Goal: Transaction & Acquisition: Obtain resource

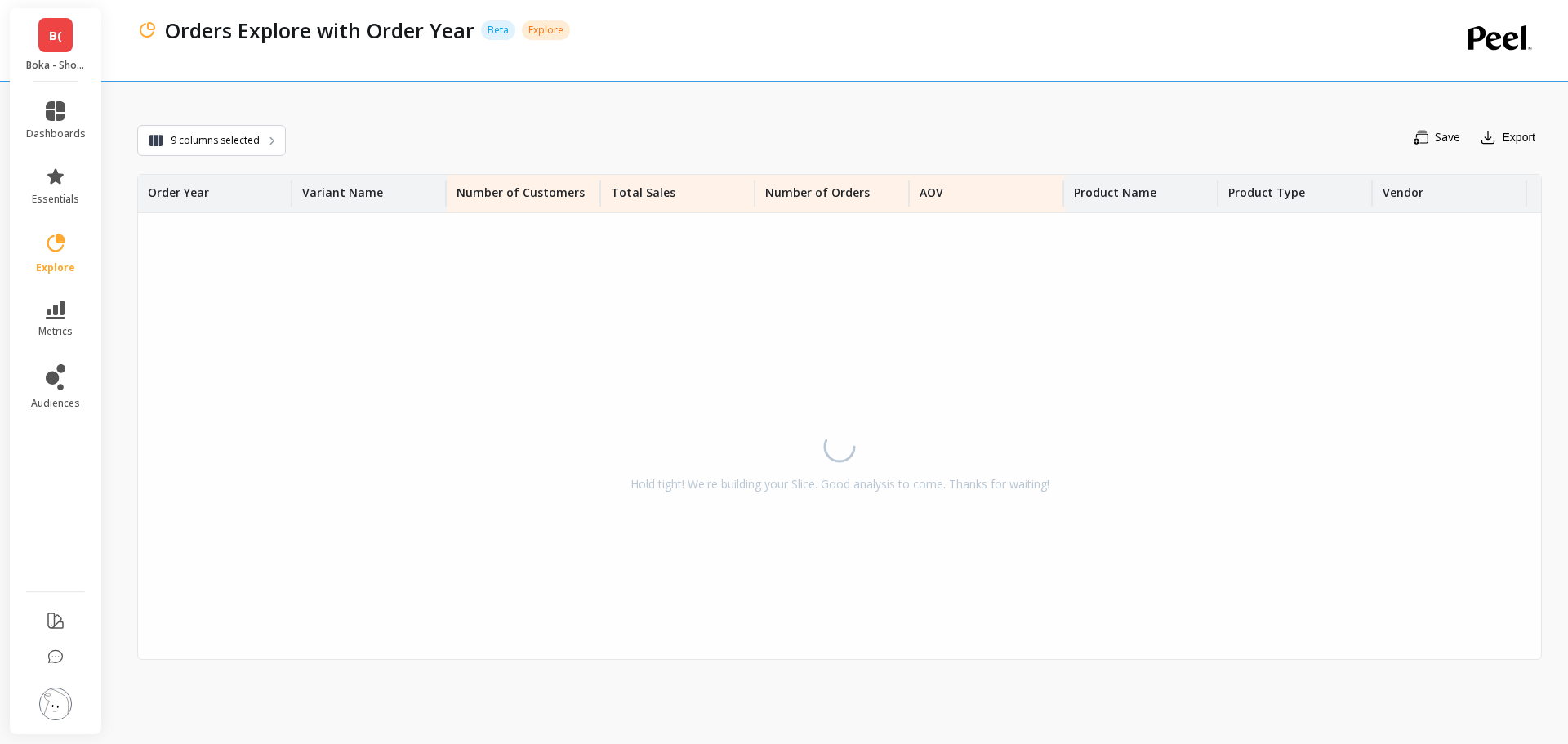
click at [47, 27] on link "B(" at bounding box center [55, 35] width 35 height 35
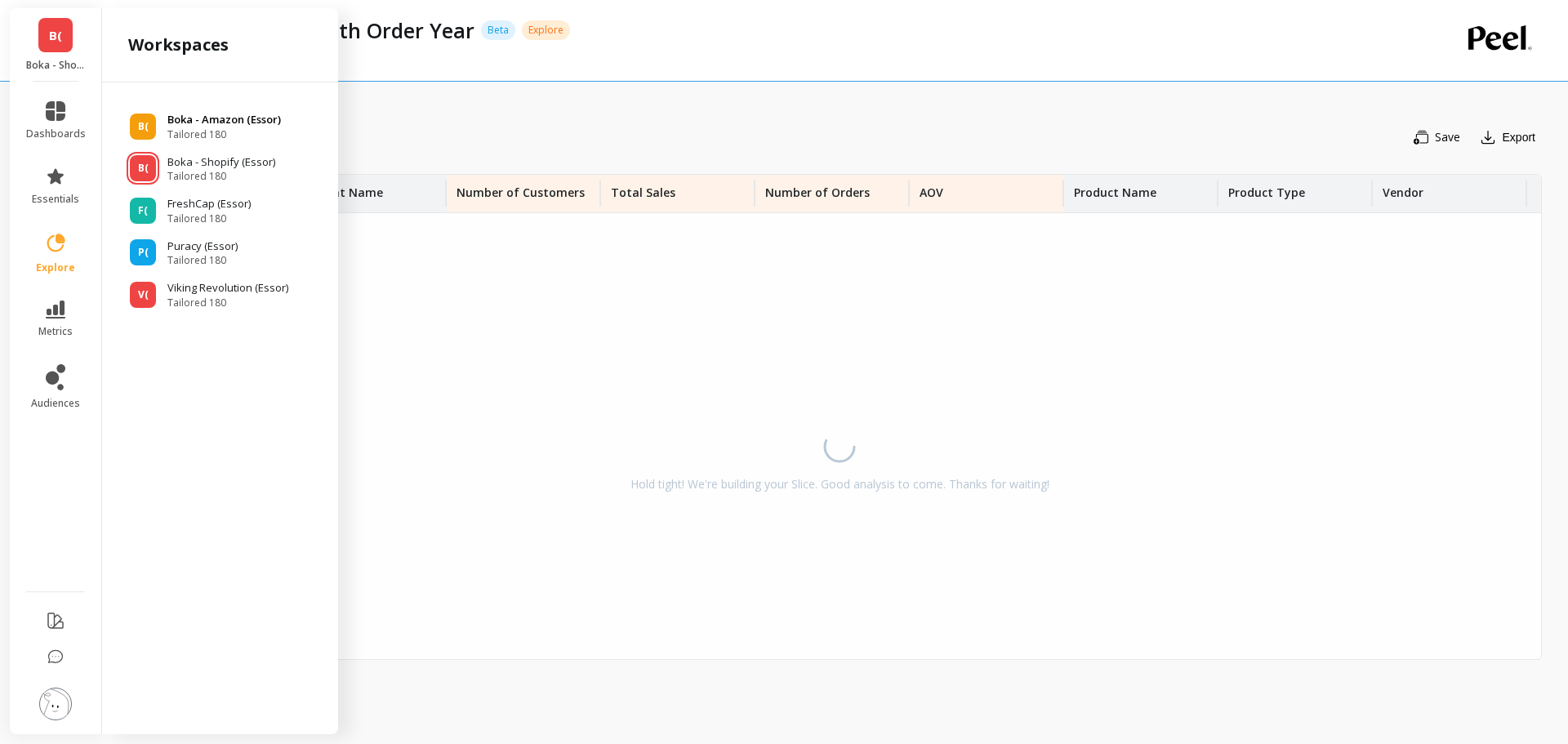
click at [192, 113] on p "Boka - Amazon (Essor)" at bounding box center [224, 119] width 113 height 16
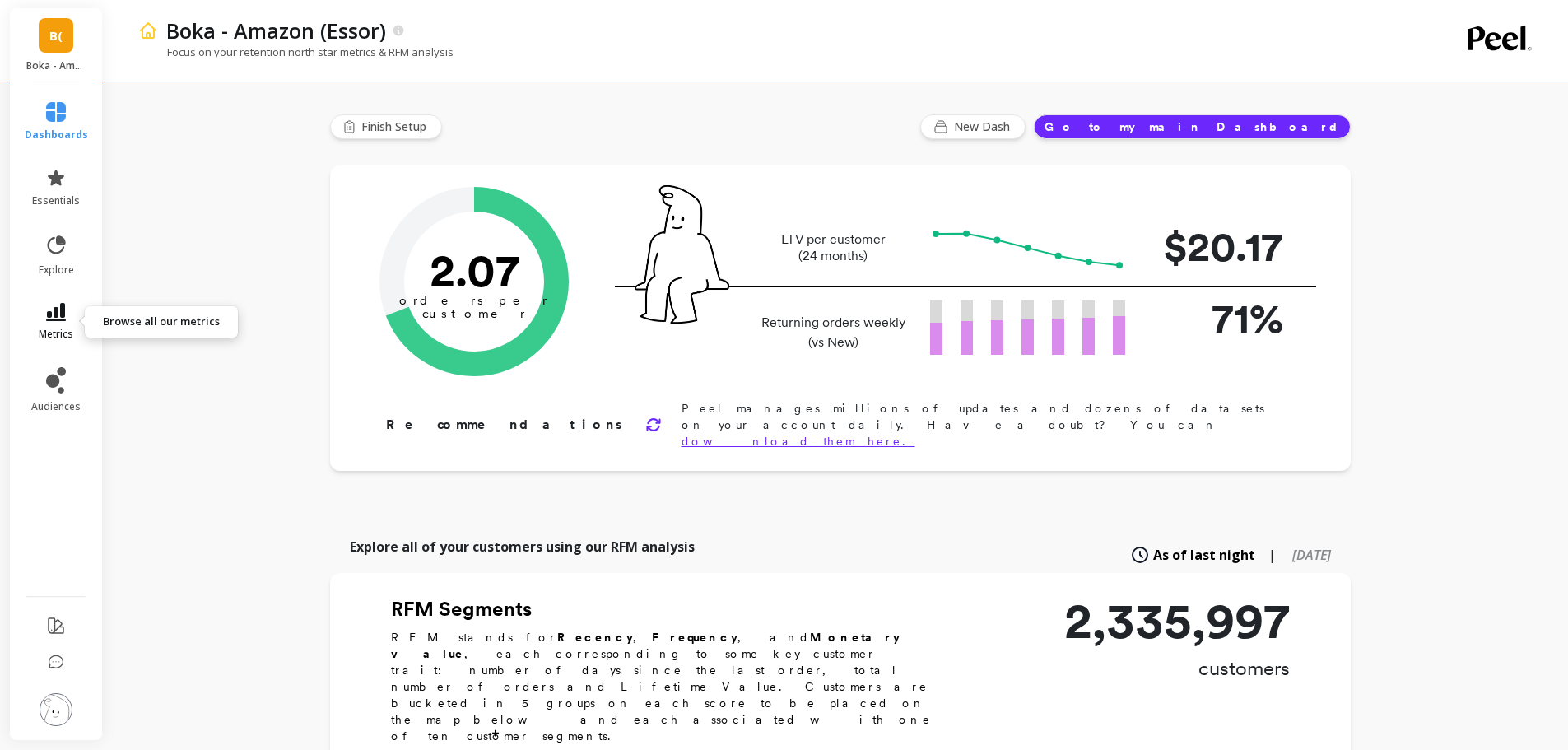
click at [54, 318] on icon at bounding box center [56, 311] width 20 height 18
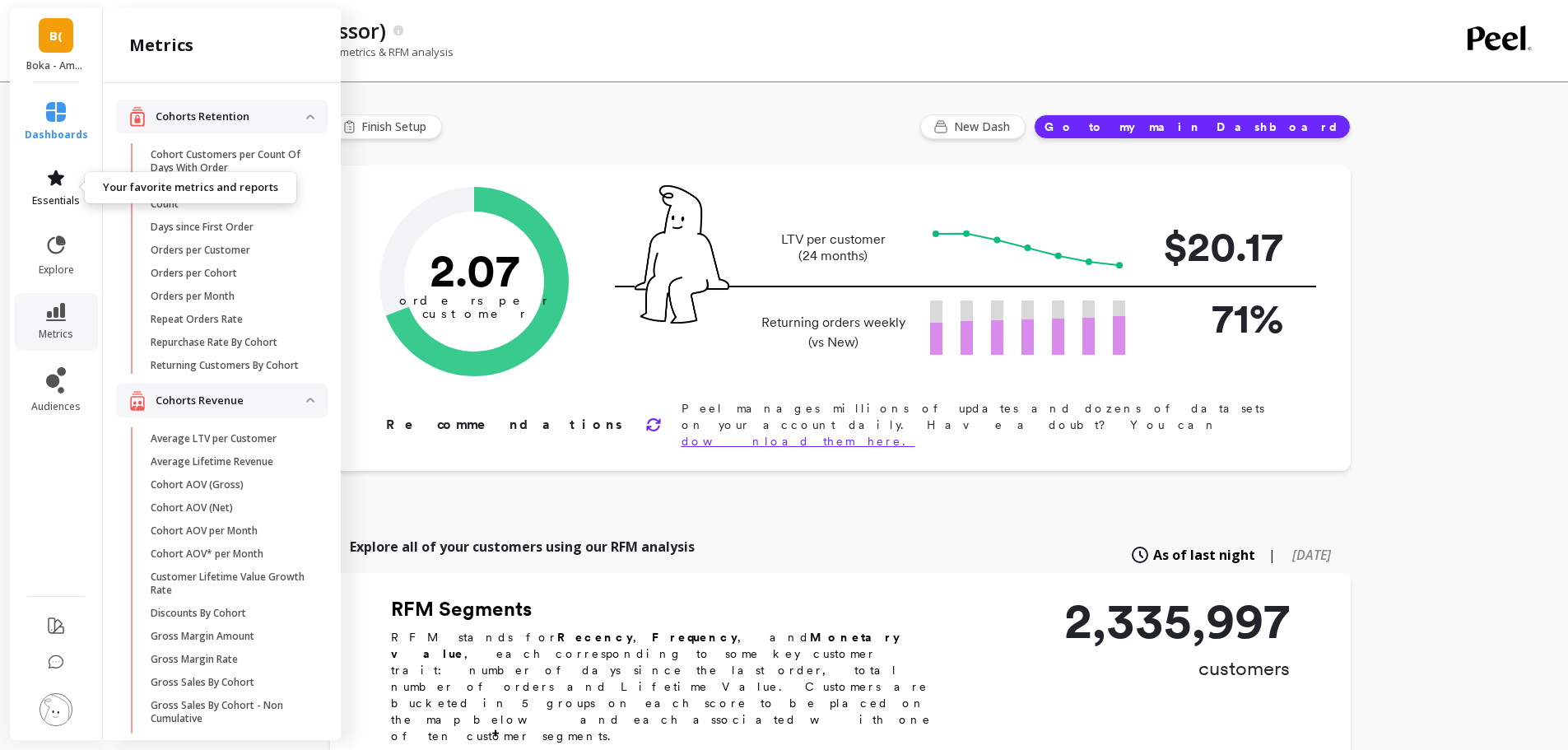
click at [52, 188] on link "essentials" at bounding box center [56, 188] width 63 height 40
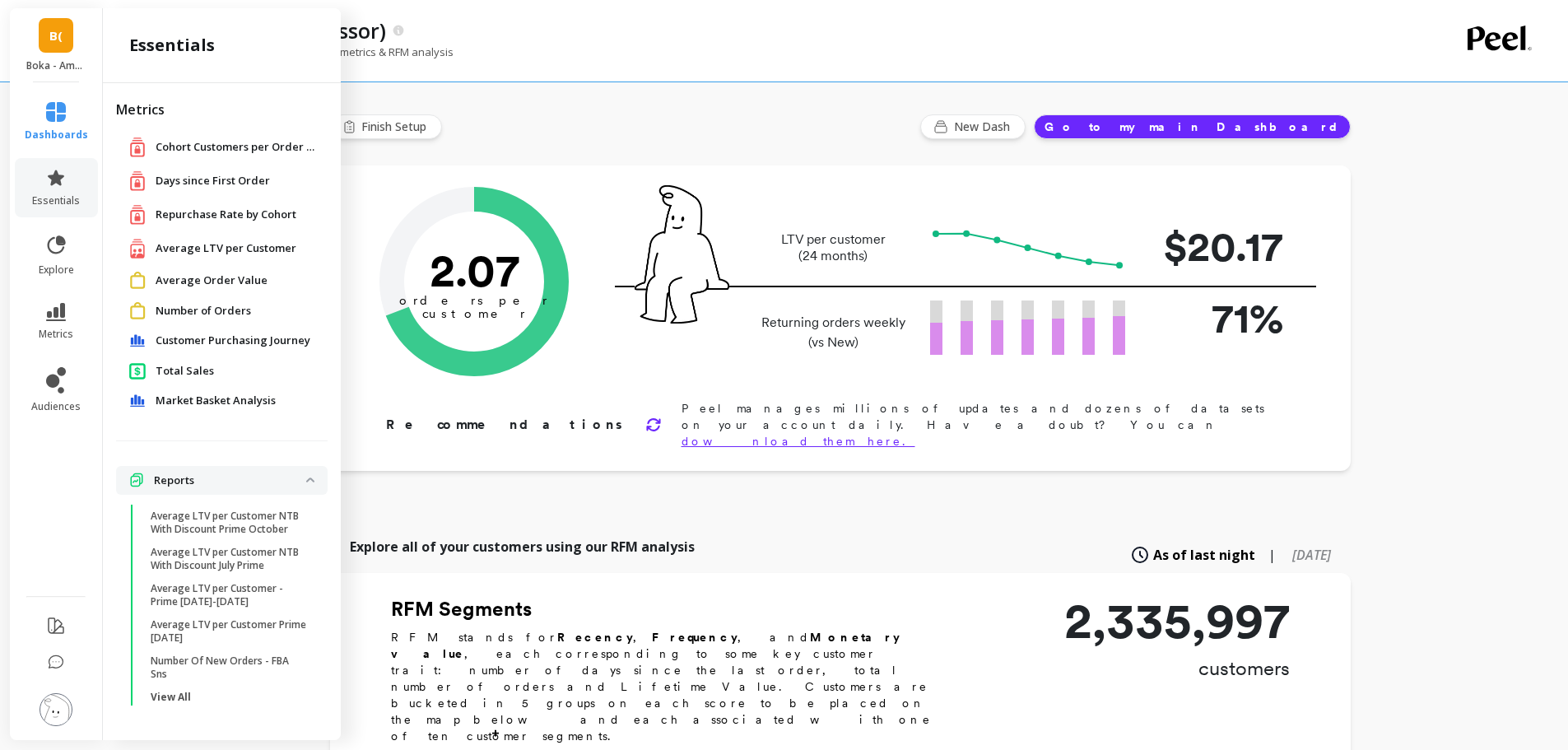
click at [228, 336] on span "Customer Purchasing Journey" at bounding box center [233, 340] width 155 height 16
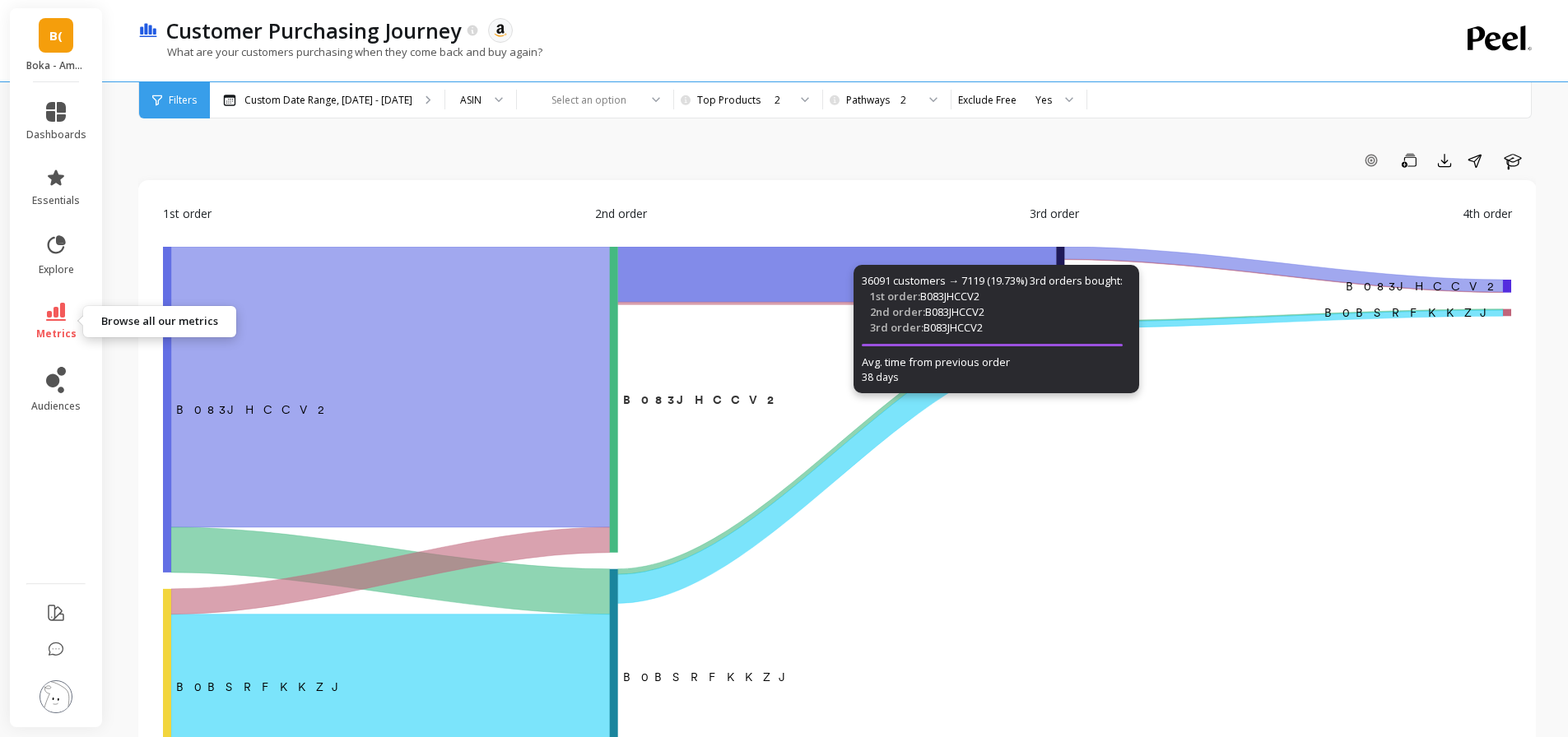
click at [60, 308] on icon at bounding box center [56, 311] width 20 height 18
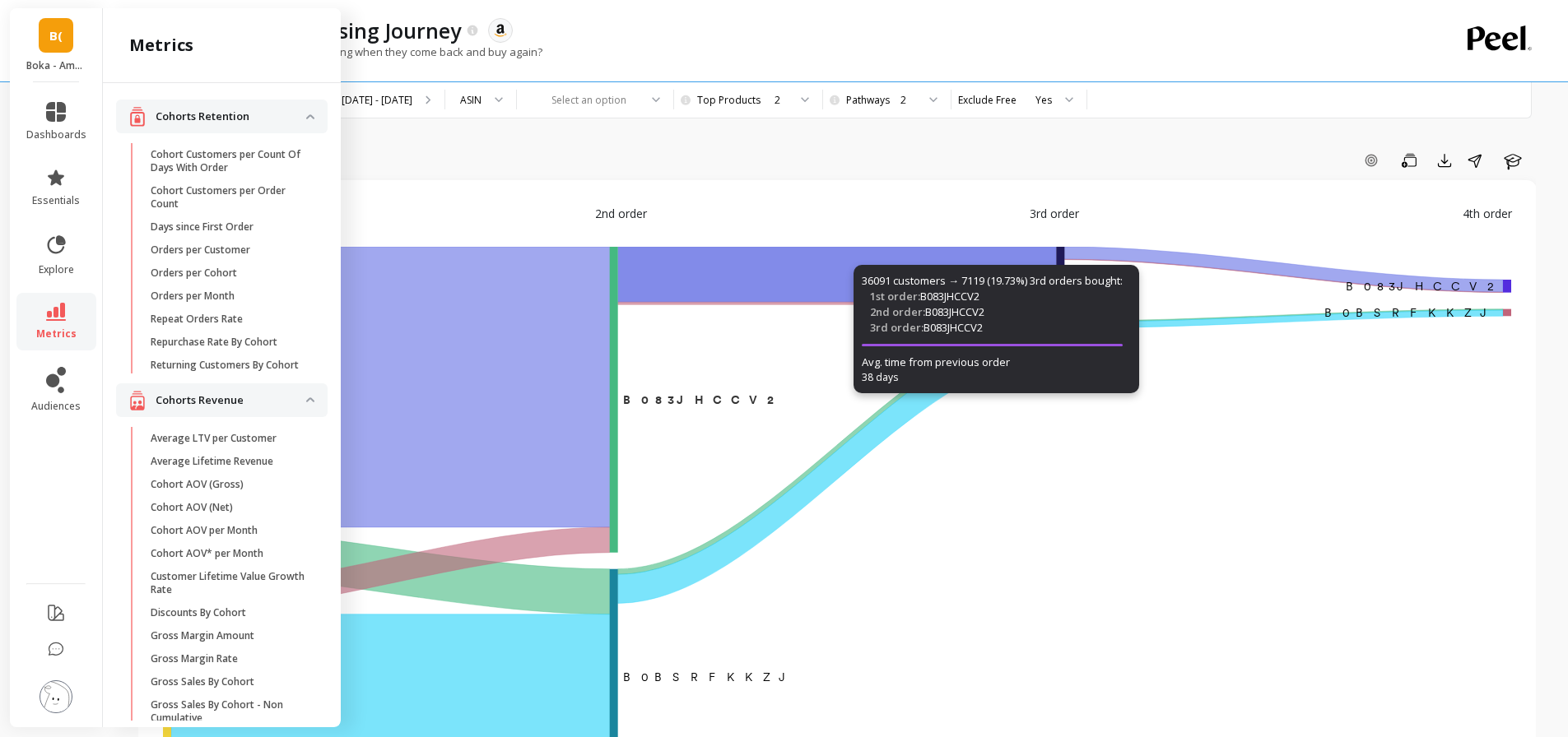
click at [248, 111] on p "Cohorts Retention" at bounding box center [231, 116] width 150 height 16
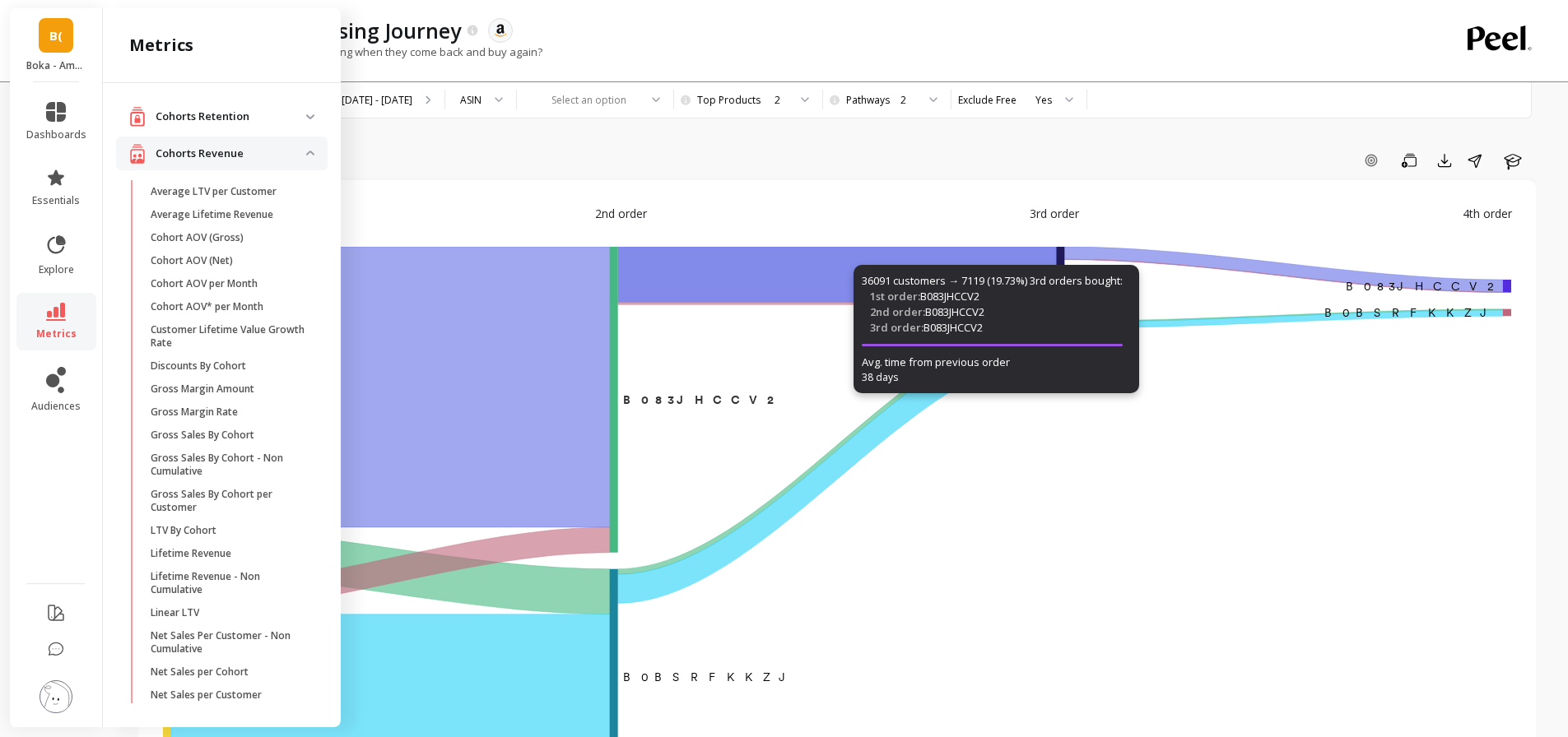
click at [246, 155] on p "Cohorts Revenue" at bounding box center [231, 153] width 150 height 16
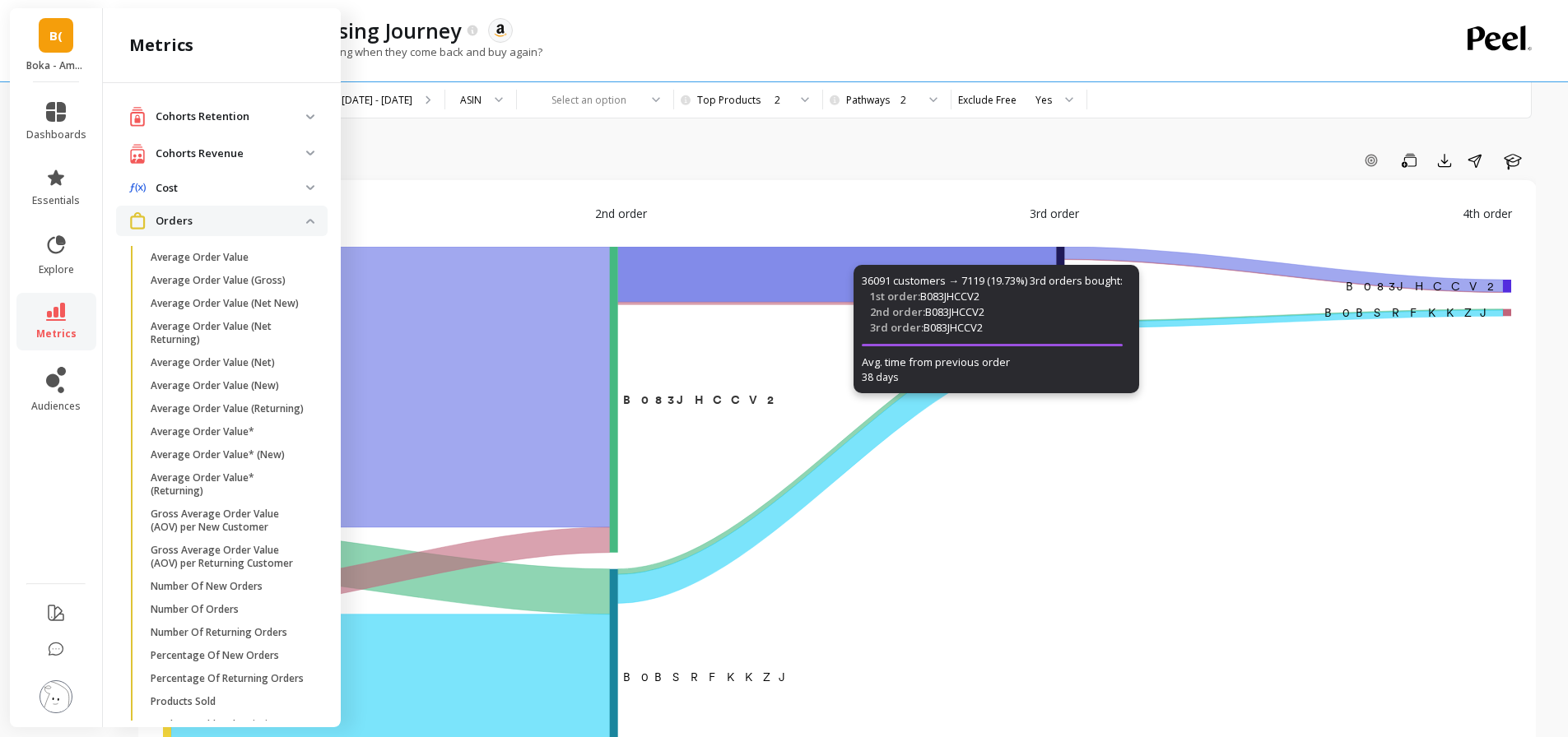
click at [235, 222] on p "Orders" at bounding box center [231, 221] width 150 height 16
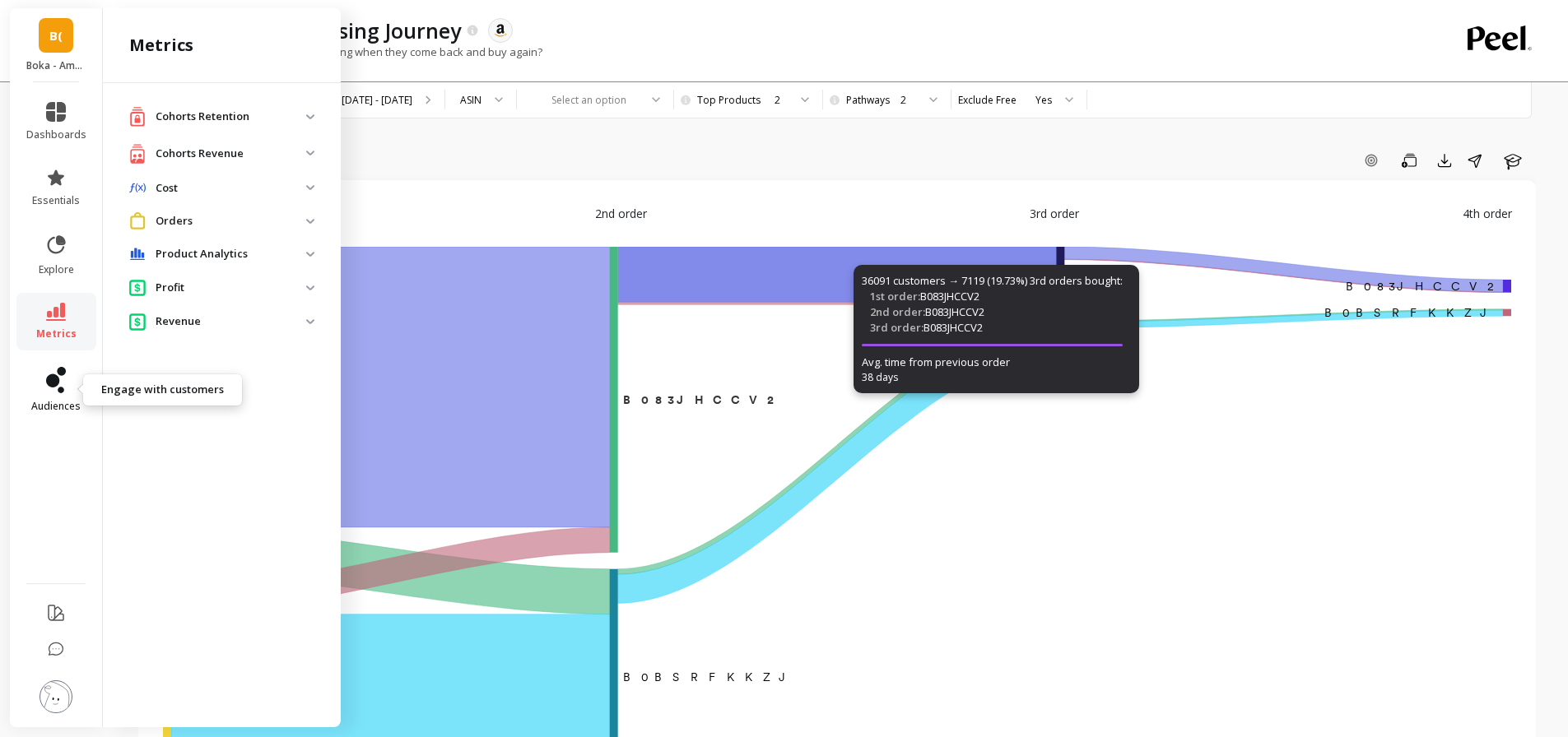
click at [54, 380] on icon at bounding box center [53, 381] width 13 height 13
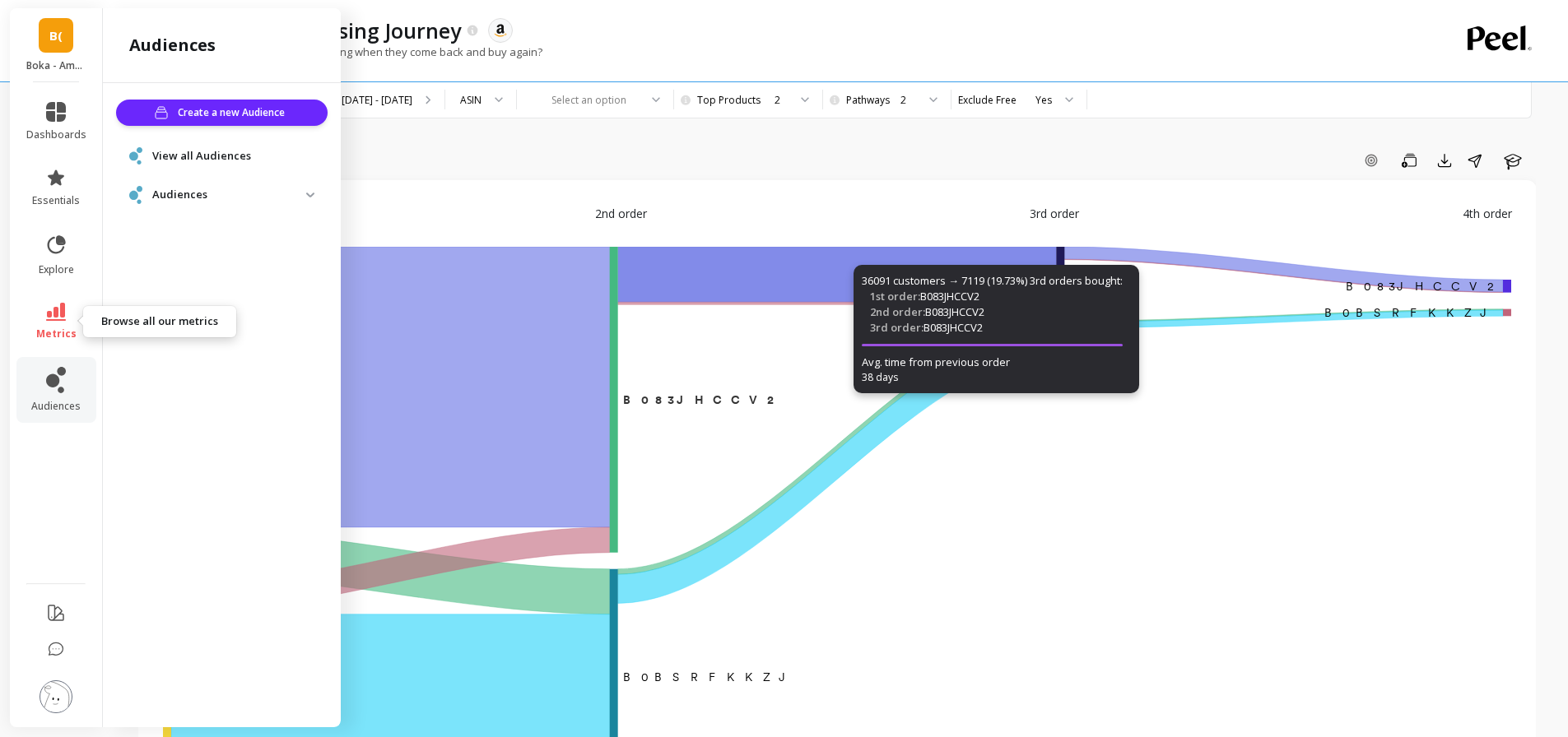
click at [47, 311] on icon at bounding box center [56, 311] width 20 height 18
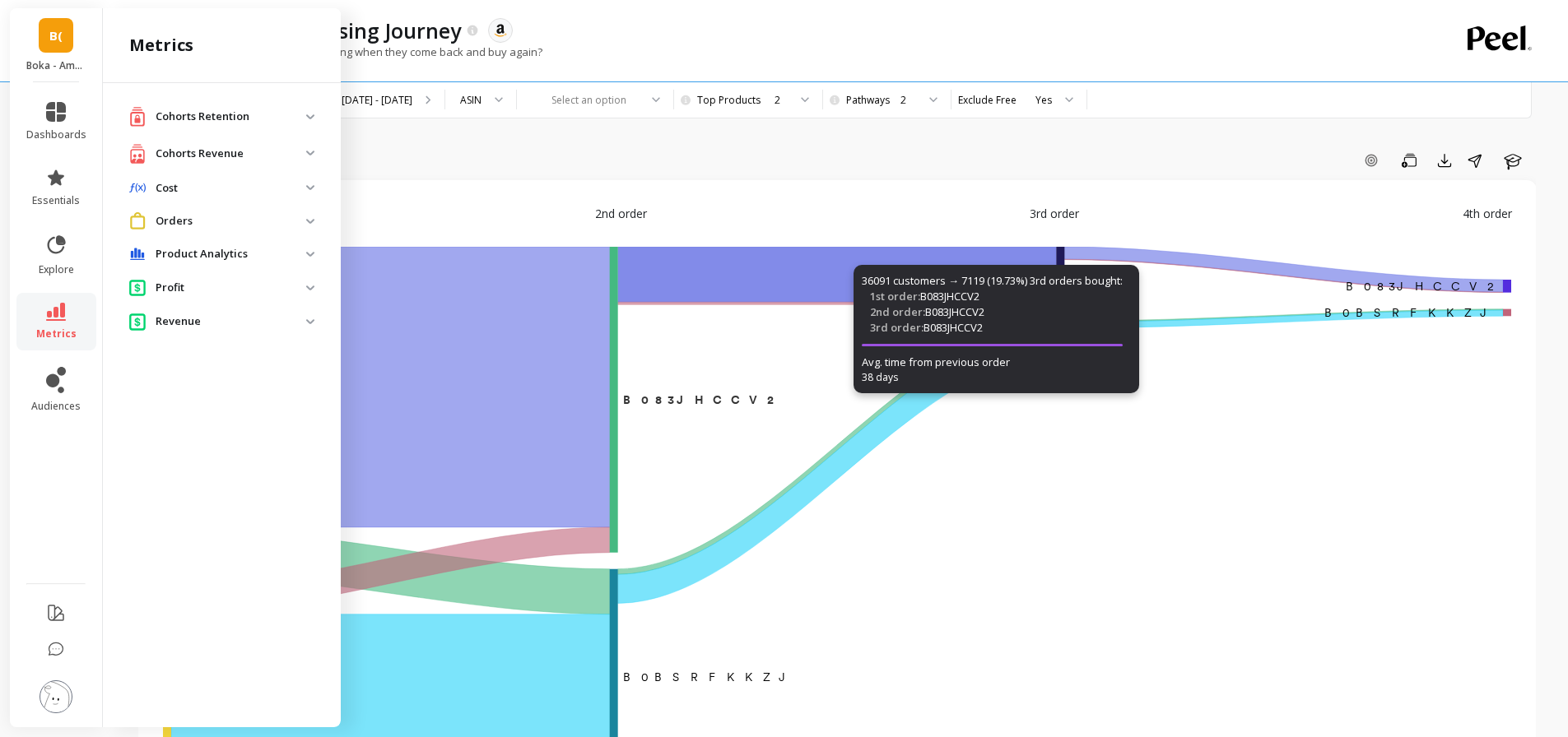
click at [52, 39] on span "B(" at bounding box center [56, 36] width 13 height 19
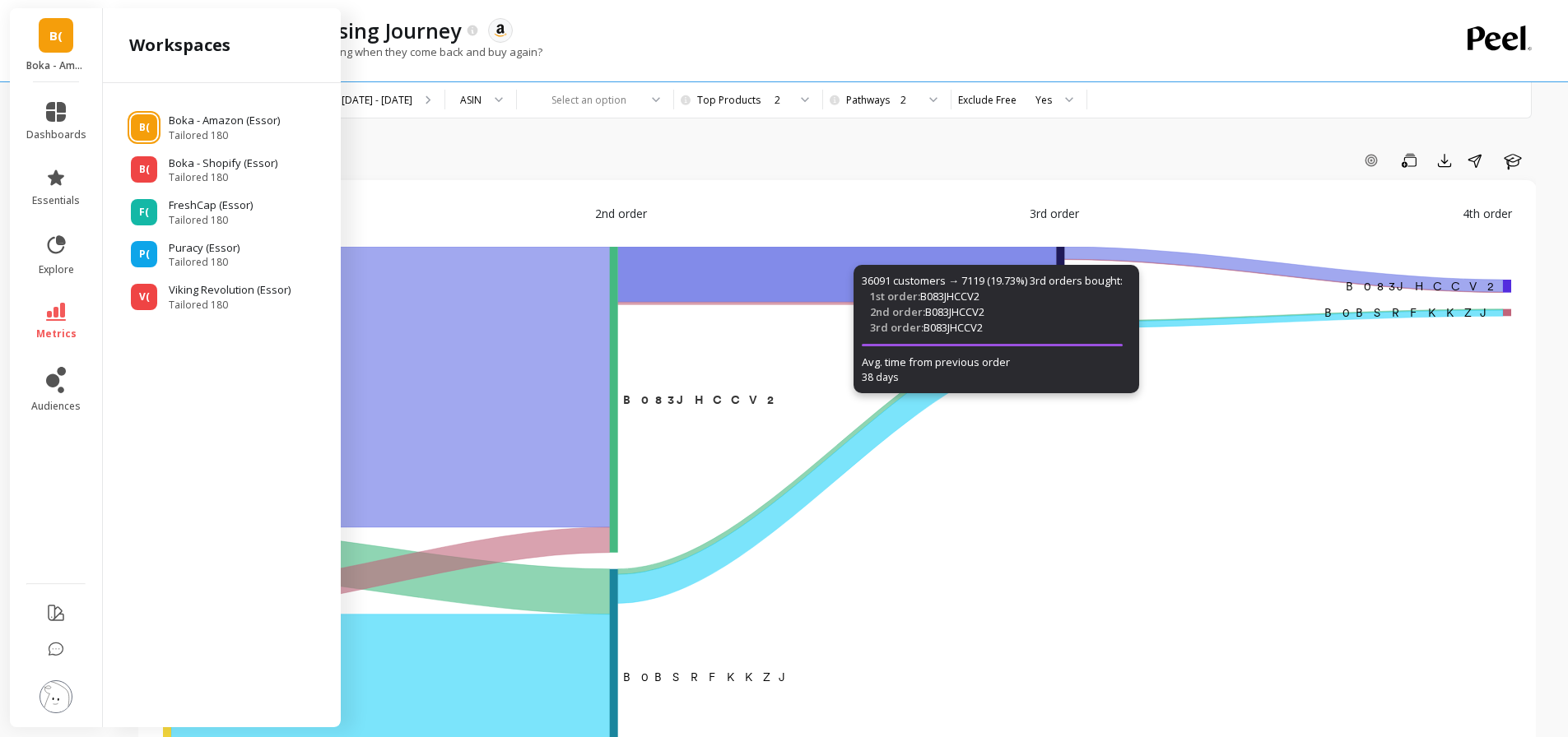
click at [52, 39] on span "B(" at bounding box center [56, 36] width 13 height 19
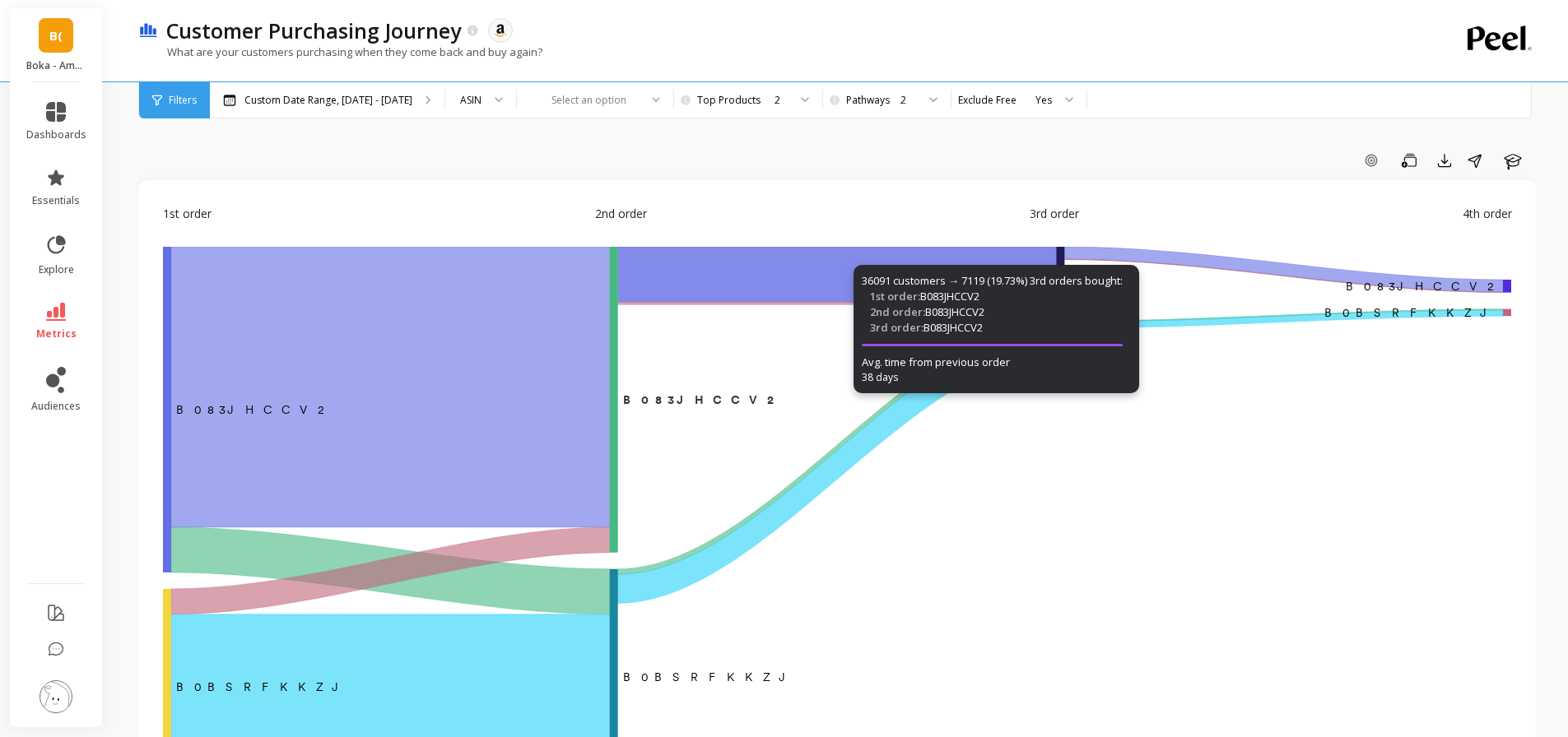
click at [56, 20] on link "B(" at bounding box center [56, 35] width 35 height 35
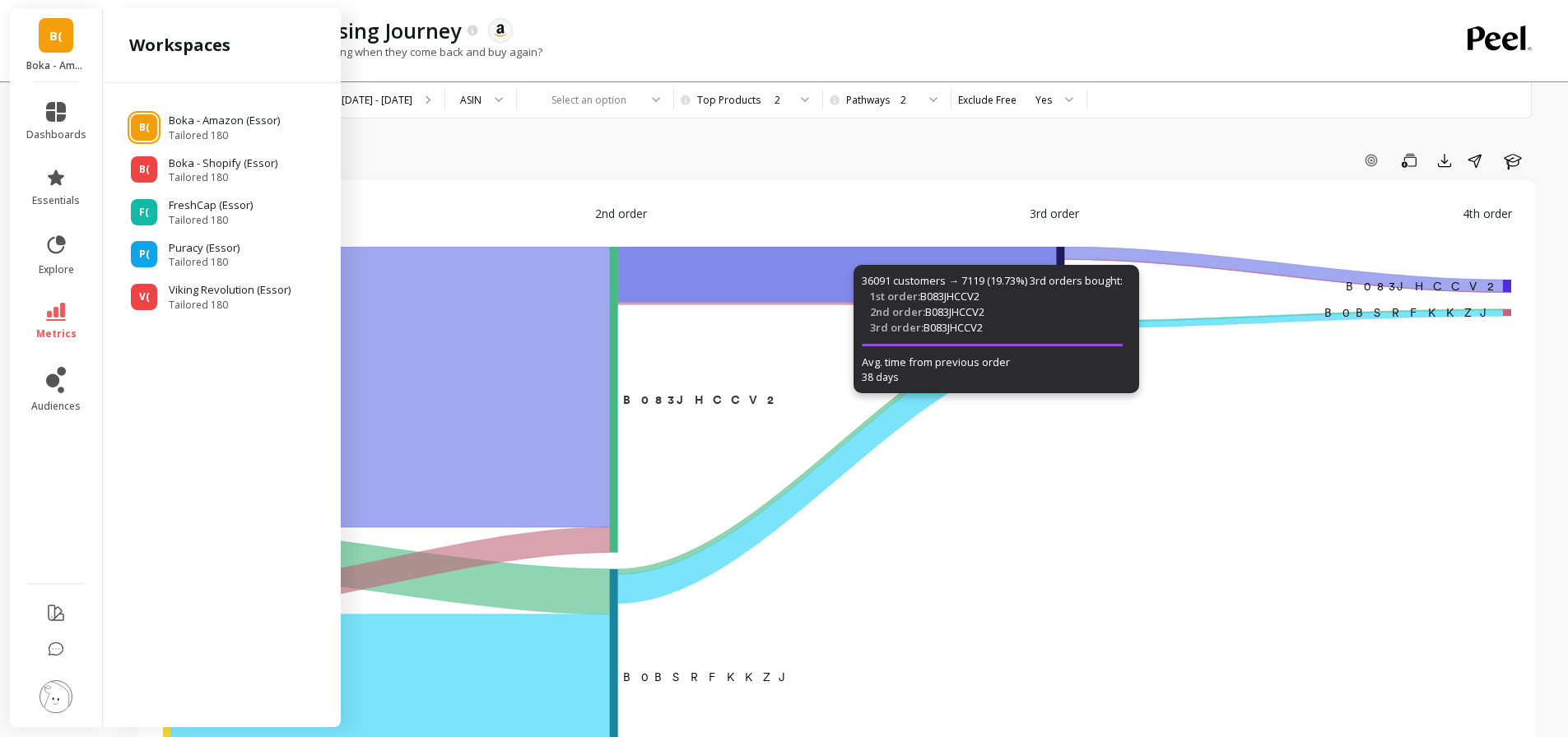
click at [56, 20] on link "B(" at bounding box center [56, 35] width 35 height 35
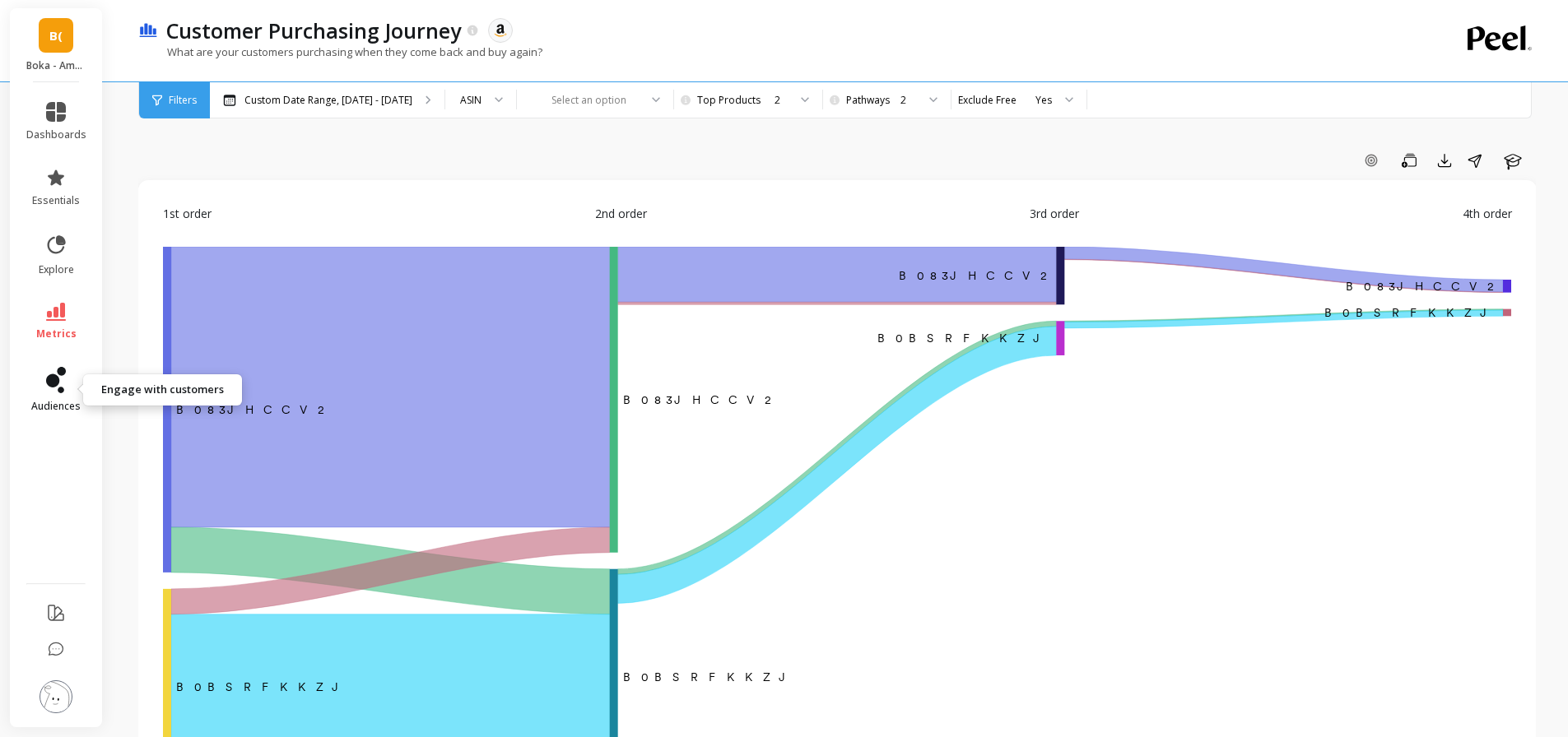
click at [46, 386] on icon at bounding box center [56, 380] width 20 height 26
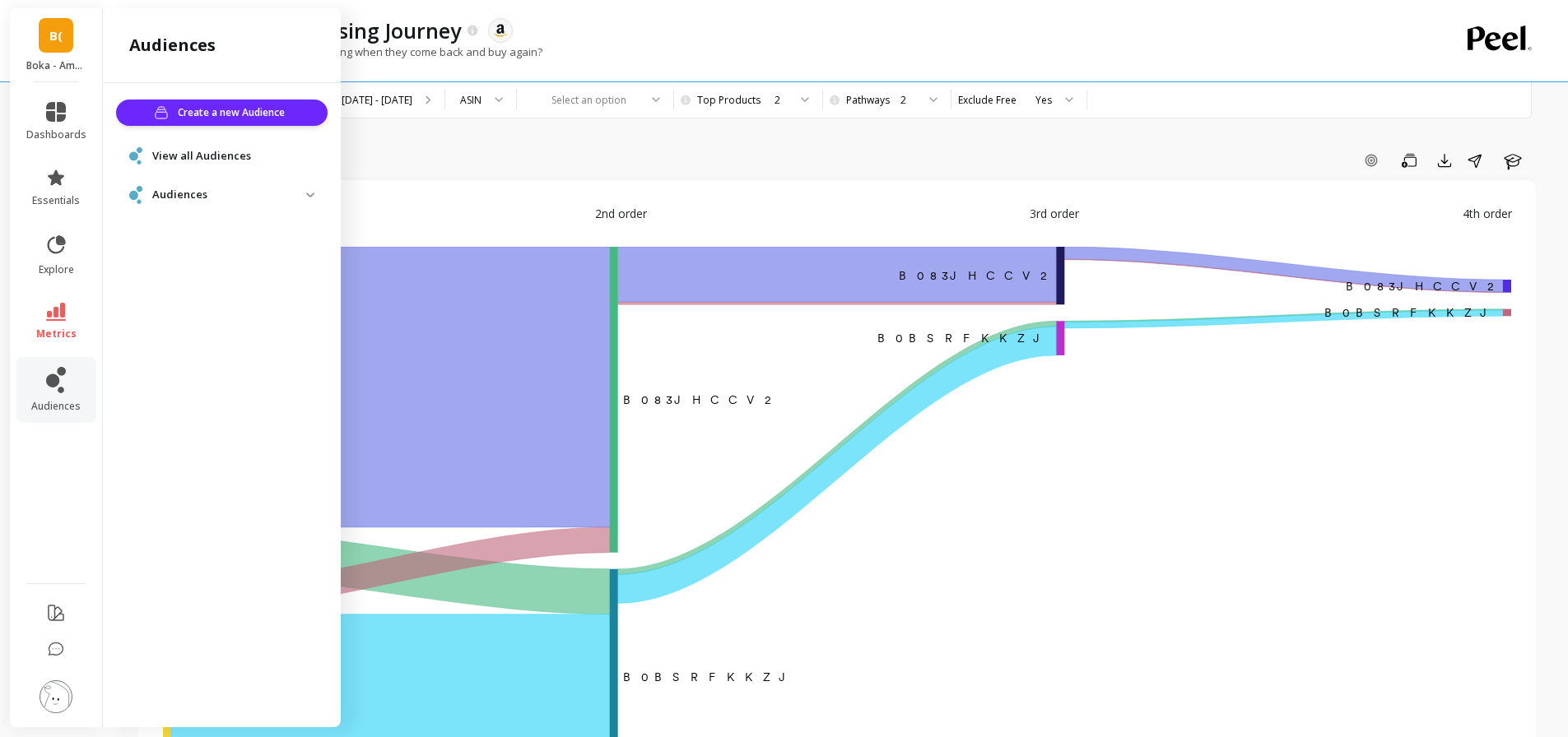
click at [50, 42] on span "B(" at bounding box center [56, 36] width 13 height 19
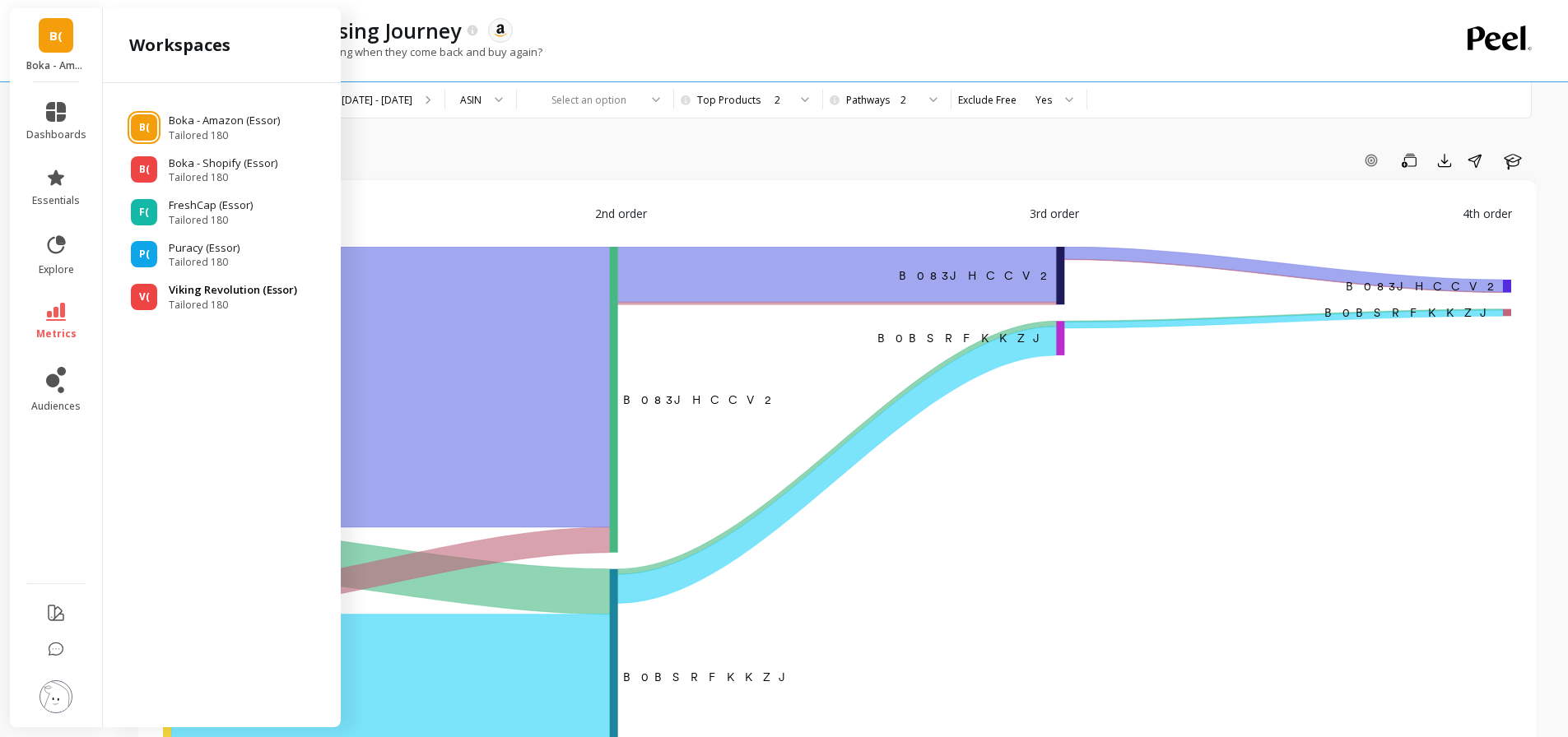
click at [222, 287] on p "Viking Revolution (Essor)" at bounding box center [233, 290] width 129 height 16
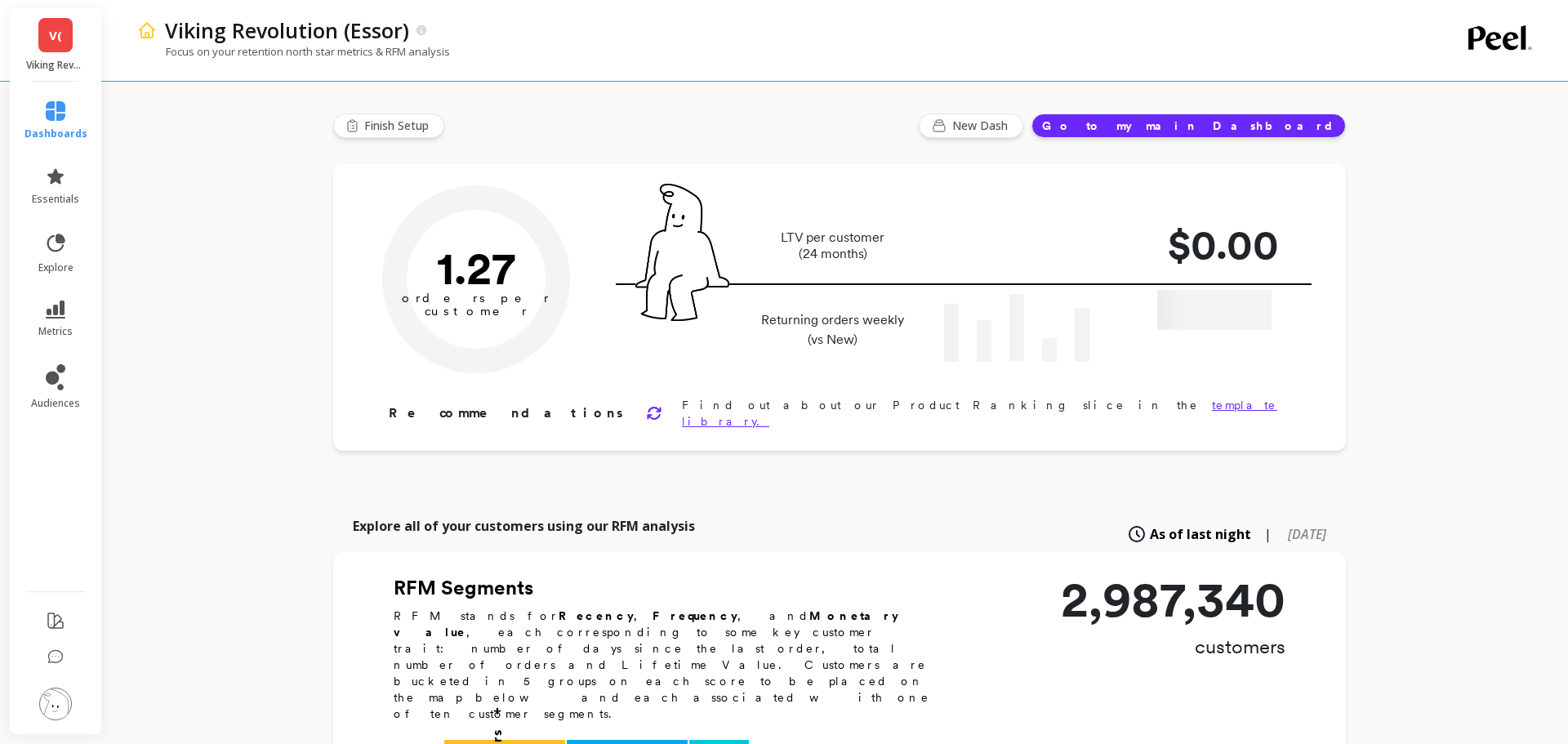
type input "Champions"
type input "221316"
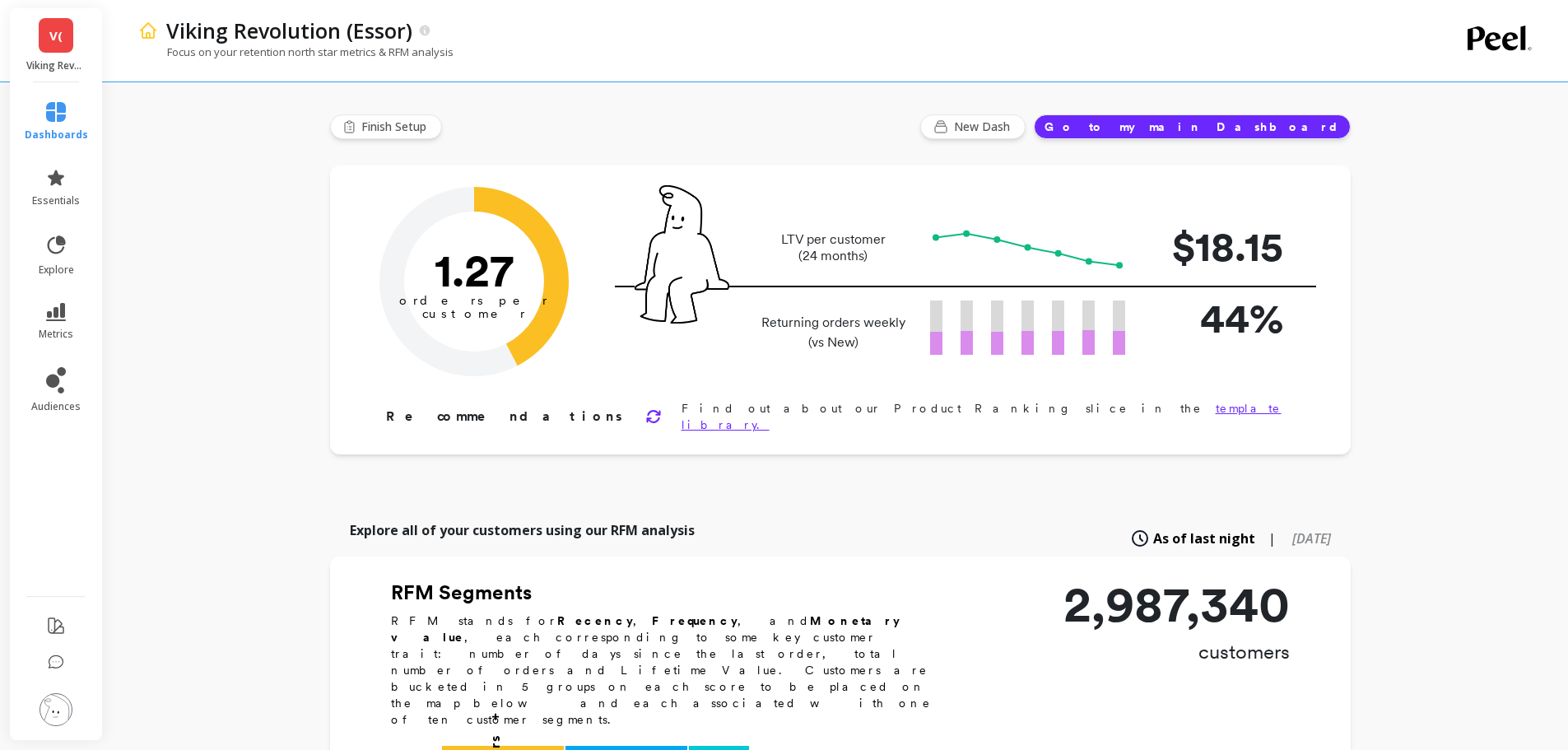
click at [37, 31] on div "V( Viking Revolution (Essor)" at bounding box center [56, 45] width 93 height 74
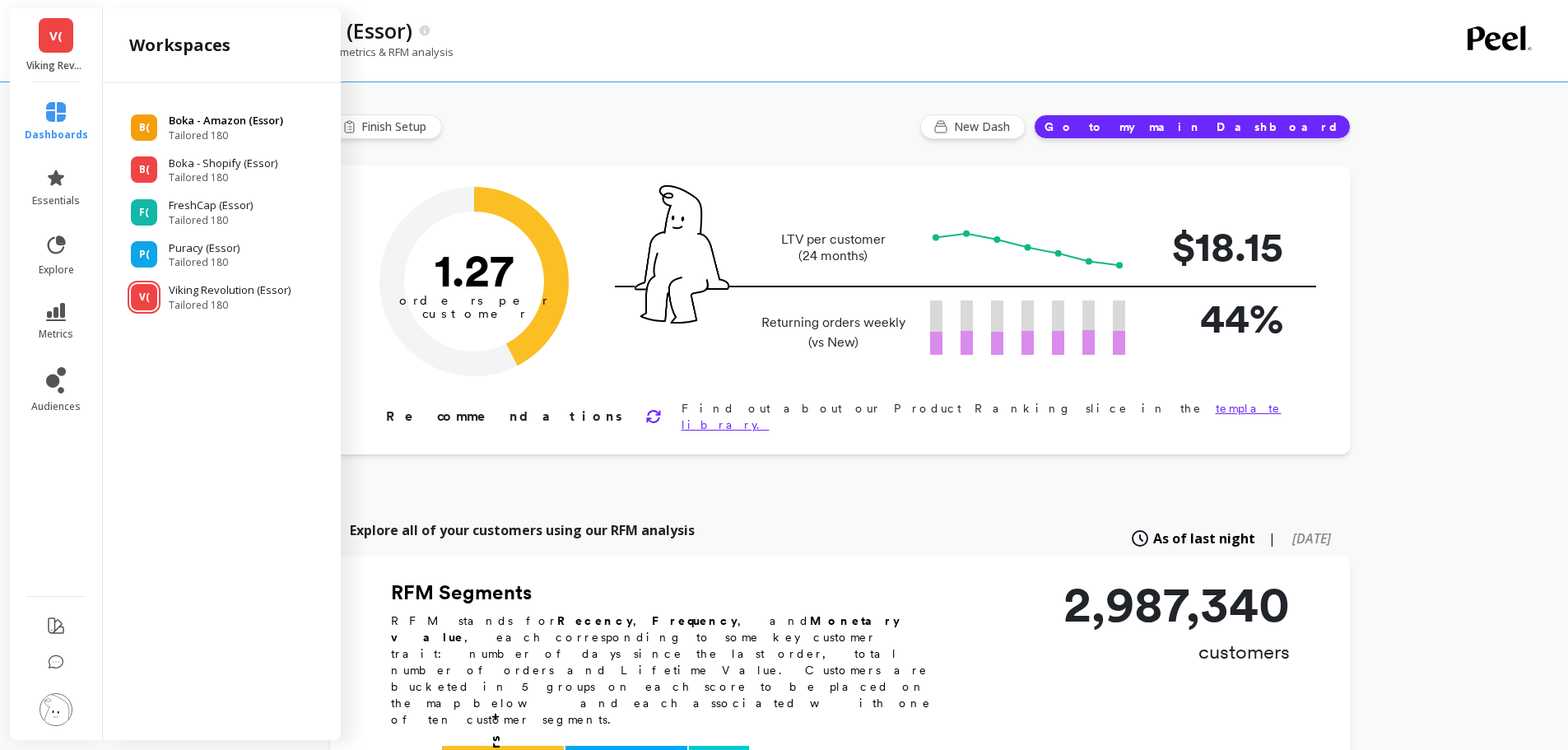
click at [208, 117] on p "Boka - Amazon (Essor)" at bounding box center [226, 120] width 114 height 16
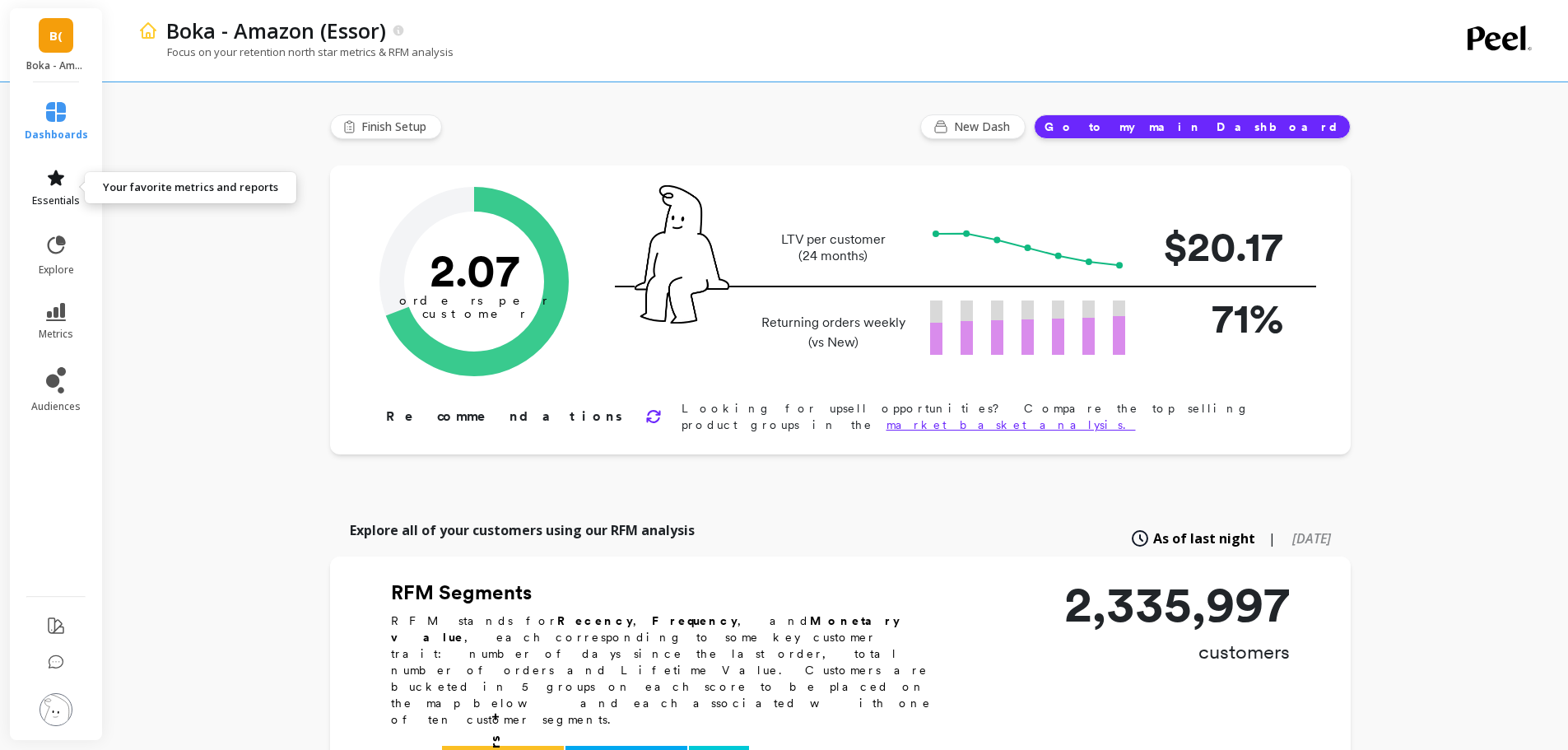
click at [53, 189] on link "essentials" at bounding box center [56, 188] width 63 height 40
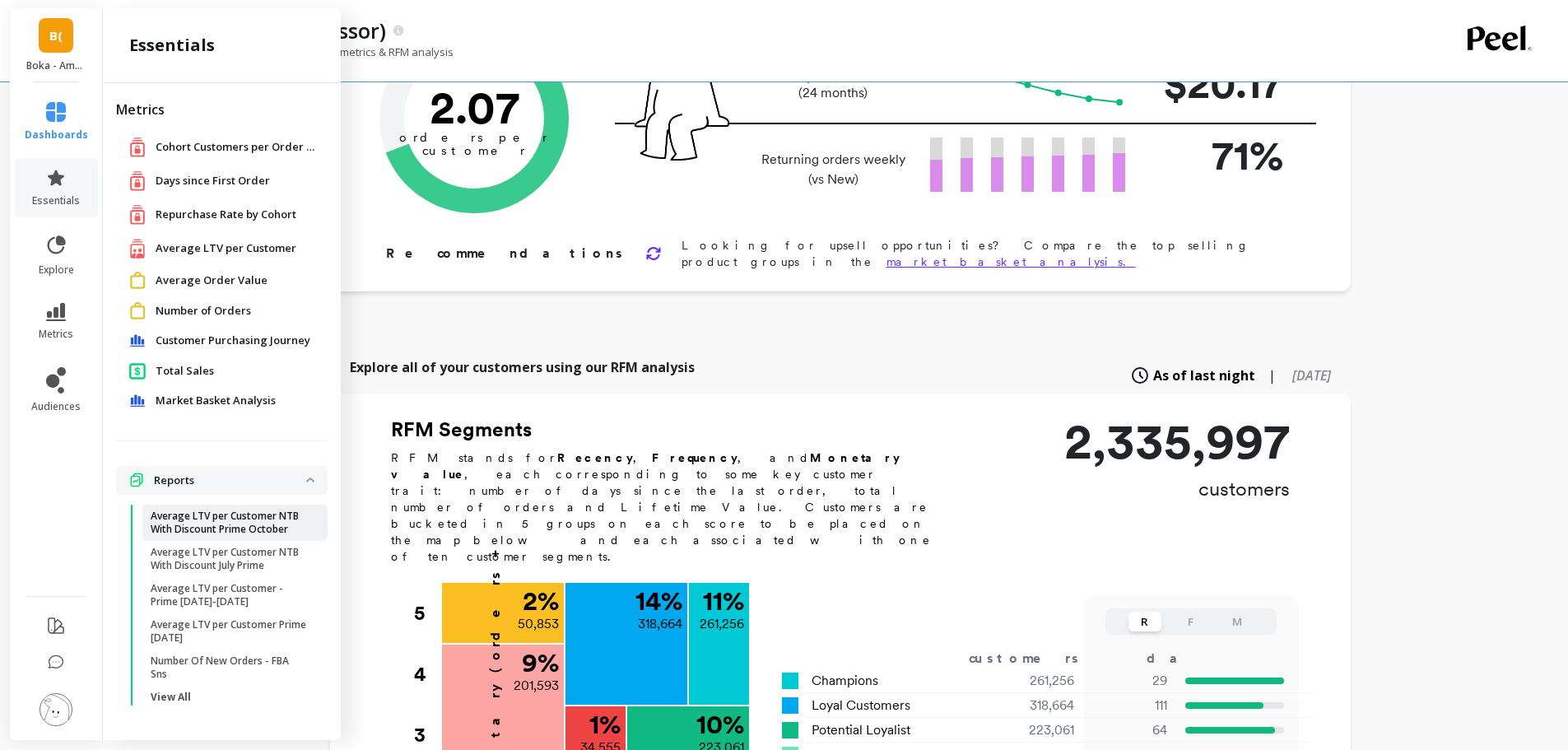
scroll to position [165, 0]
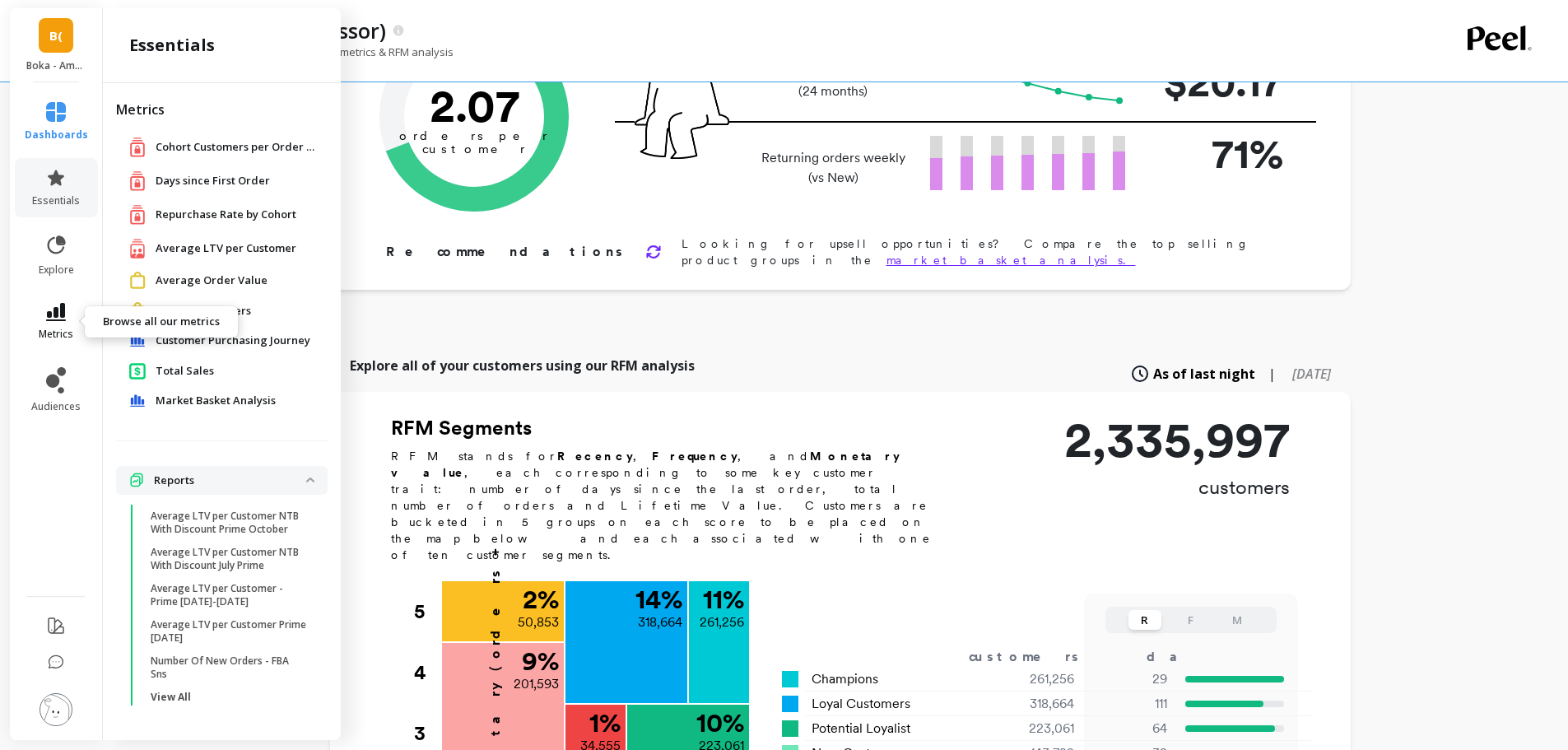
click at [56, 318] on icon at bounding box center [56, 311] width 20 height 18
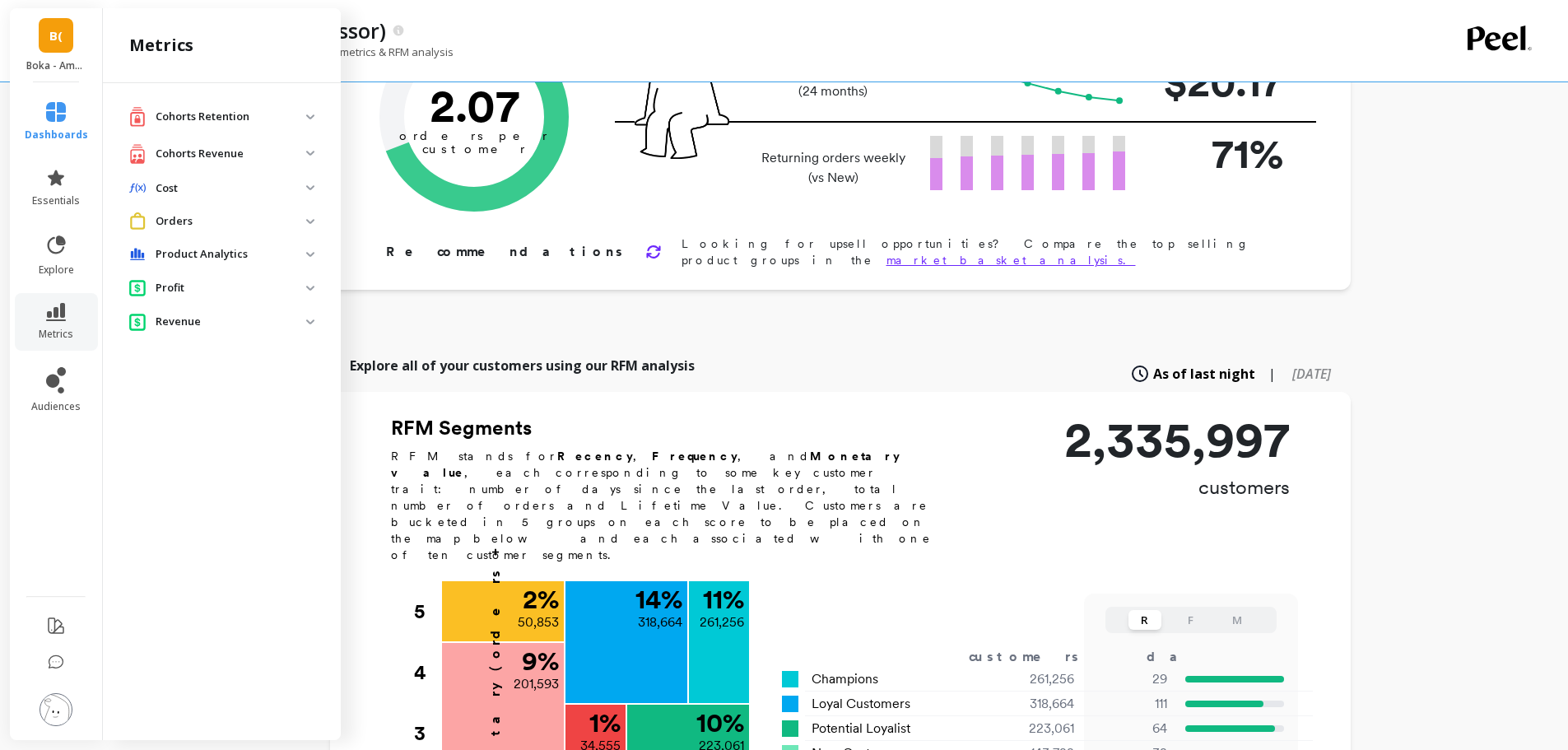
click at [200, 142] on revenue "Cohorts Revenue" at bounding box center [222, 154] width 212 height 34
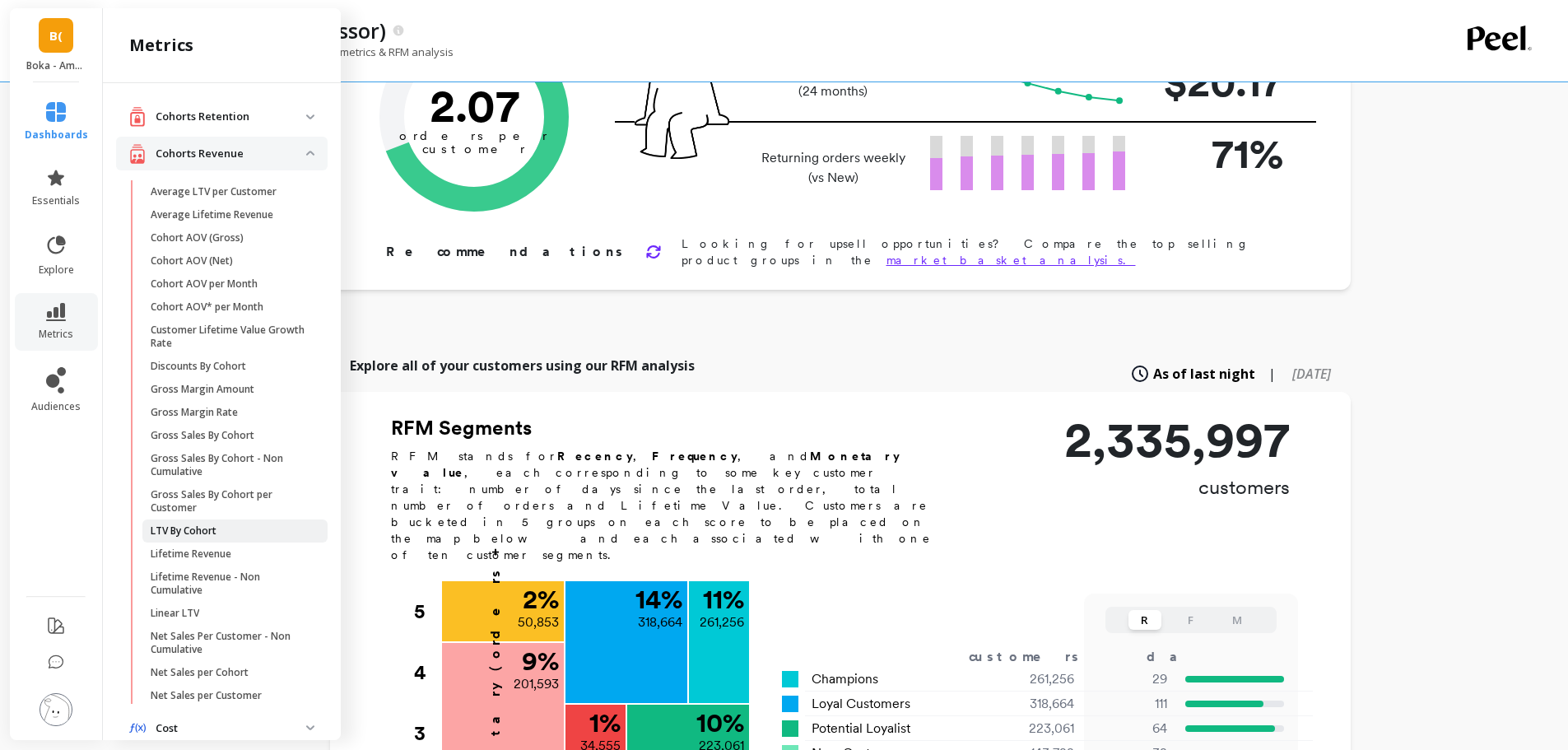
click at [194, 527] on p "LTV By Cohort" at bounding box center [183, 532] width 66 height 13
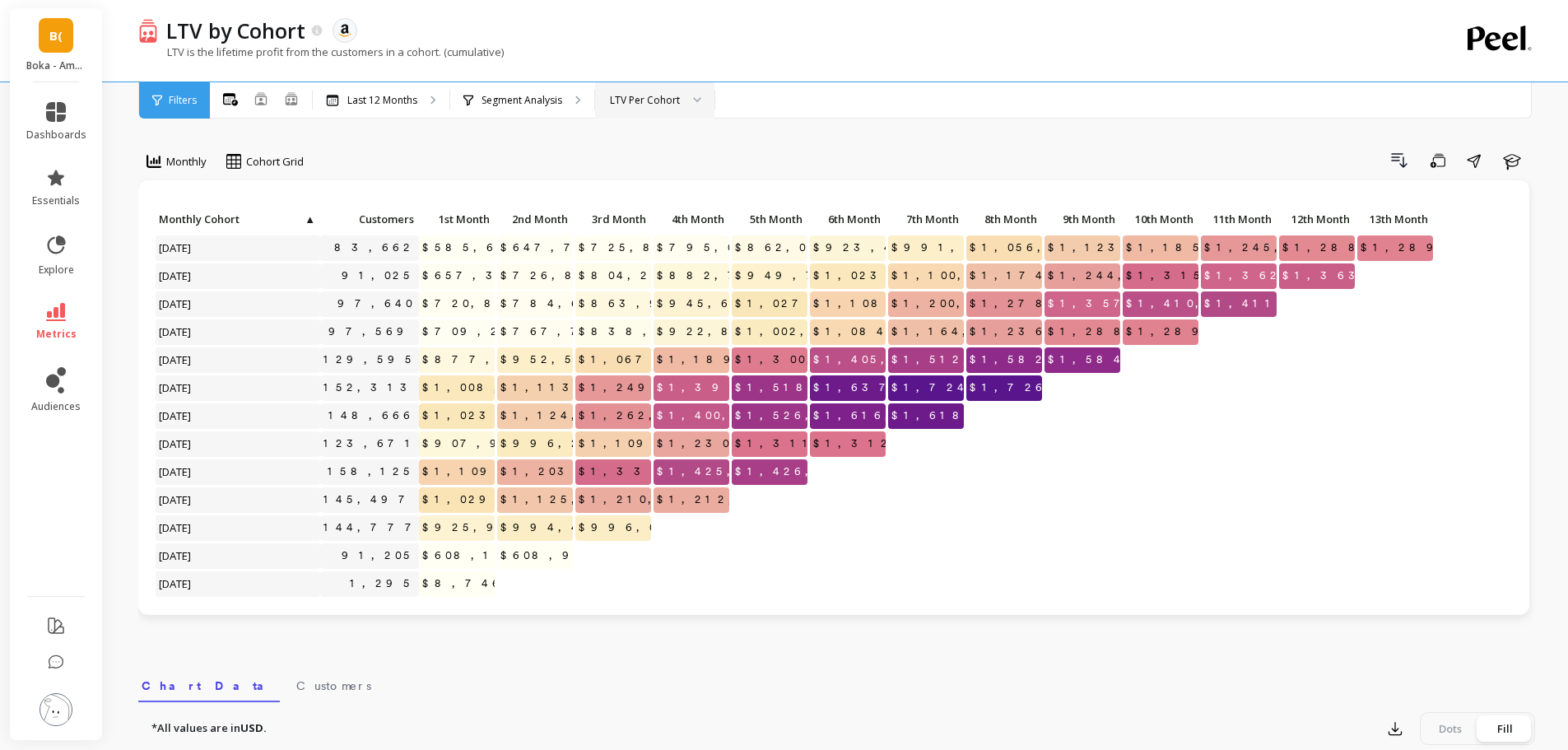
click at [652, 100] on div "LTV Per Cohort" at bounding box center [645, 100] width 70 height 16
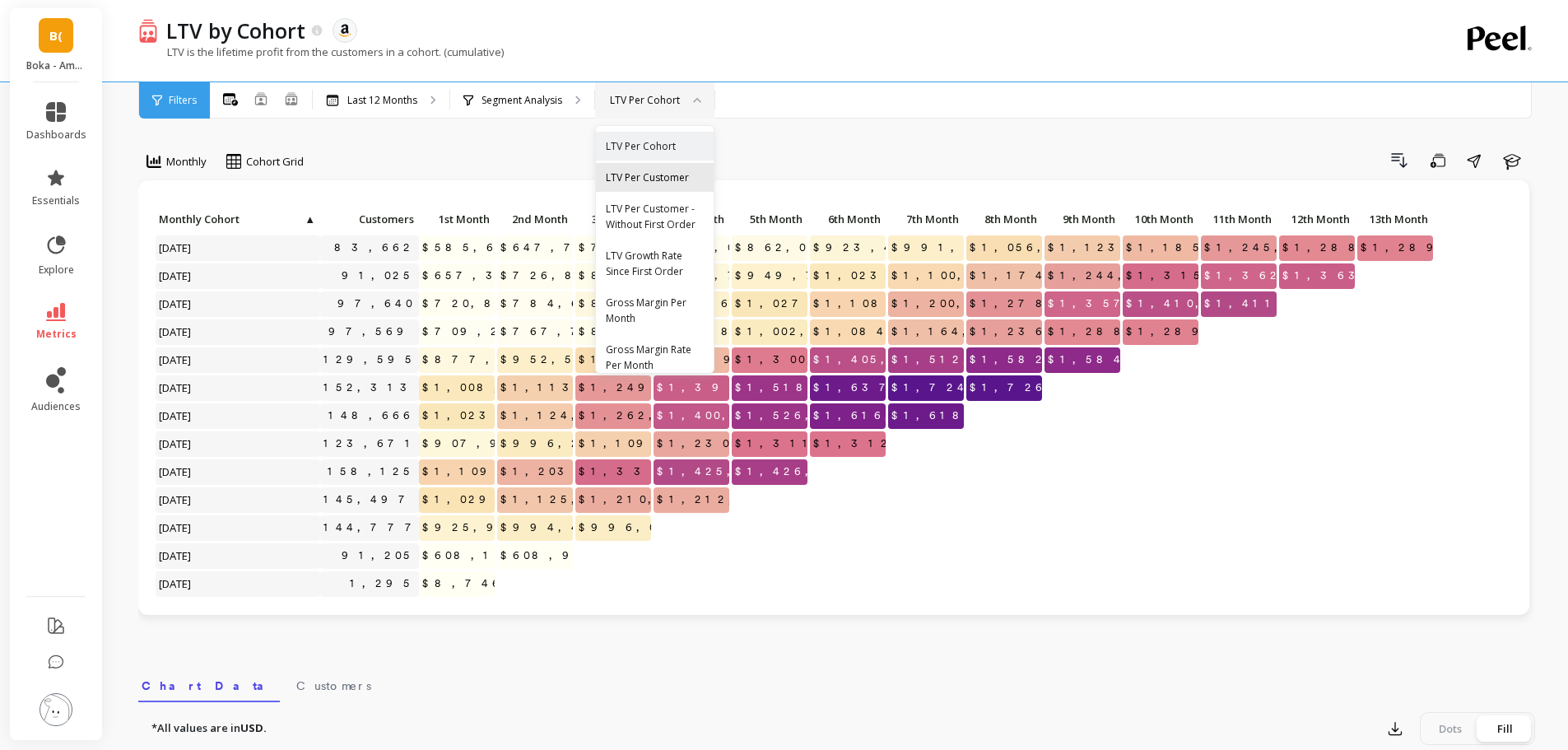
click at [658, 173] on div "LTV Per Customer" at bounding box center [655, 177] width 98 height 16
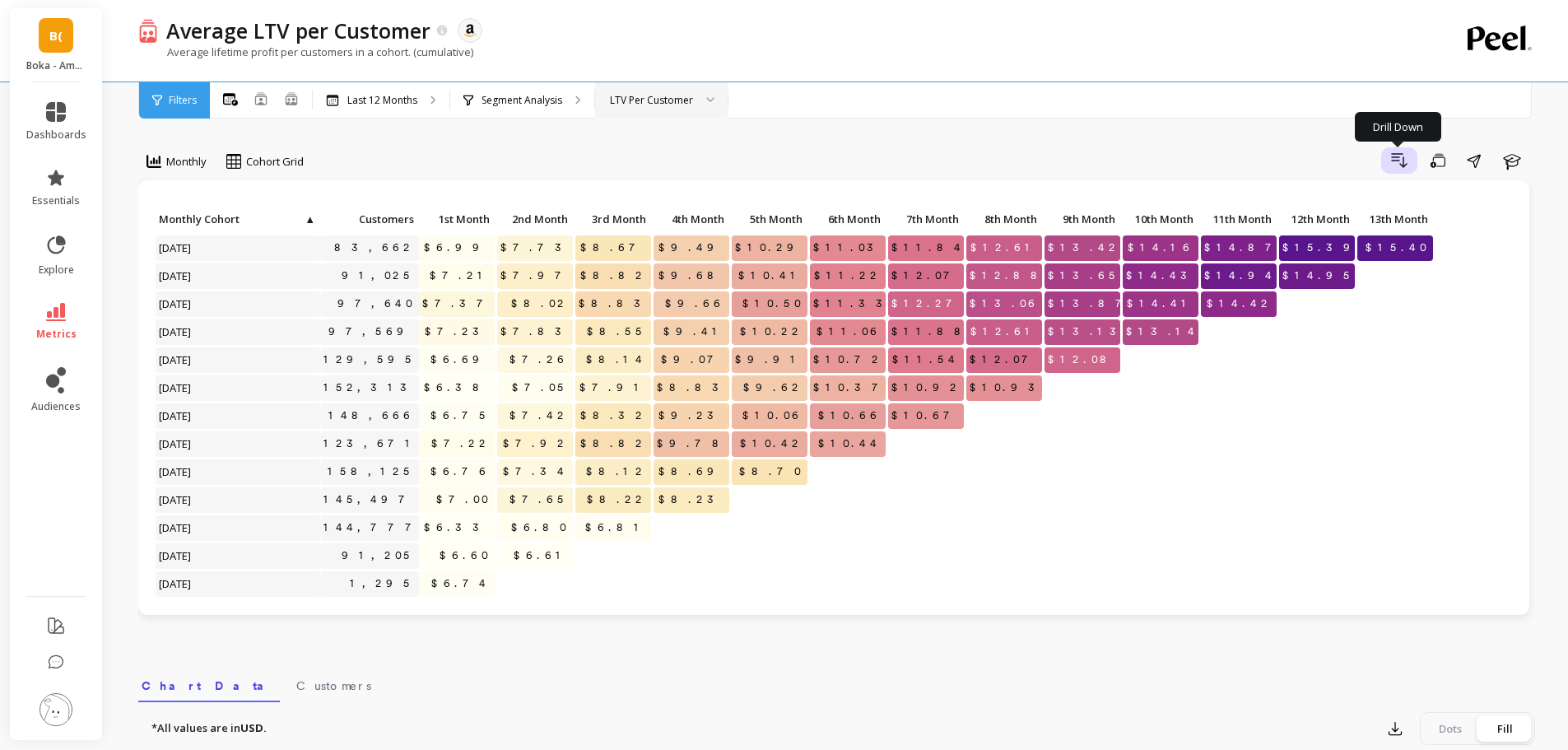
click at [1403, 162] on icon "button" at bounding box center [1399, 160] width 20 height 20
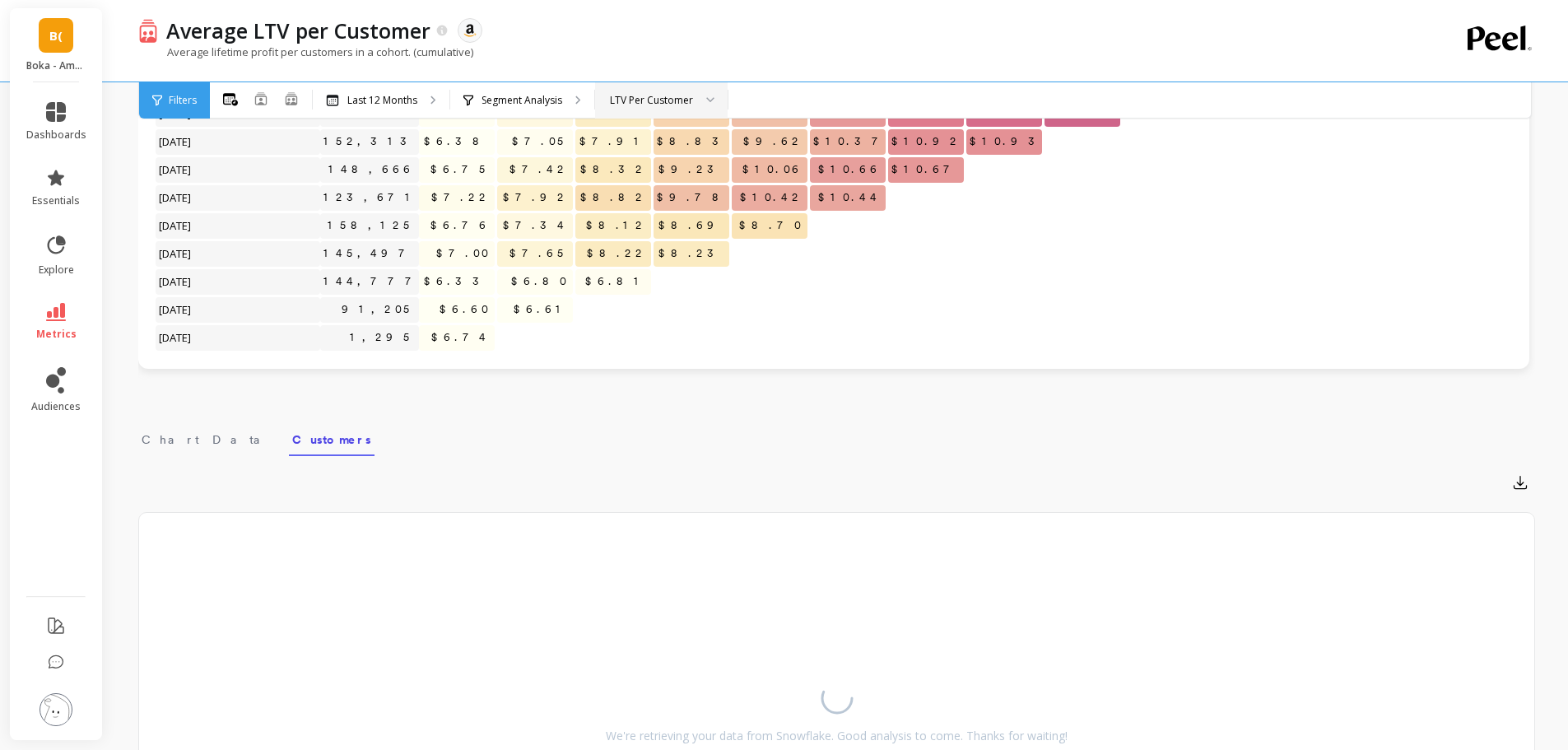
scroll to position [247, 0]
click at [1527, 487] on icon "button" at bounding box center [1520, 481] width 12 height 12
click at [1482, 585] on span "Google Sheets" at bounding box center [1458, 586] width 77 height 16
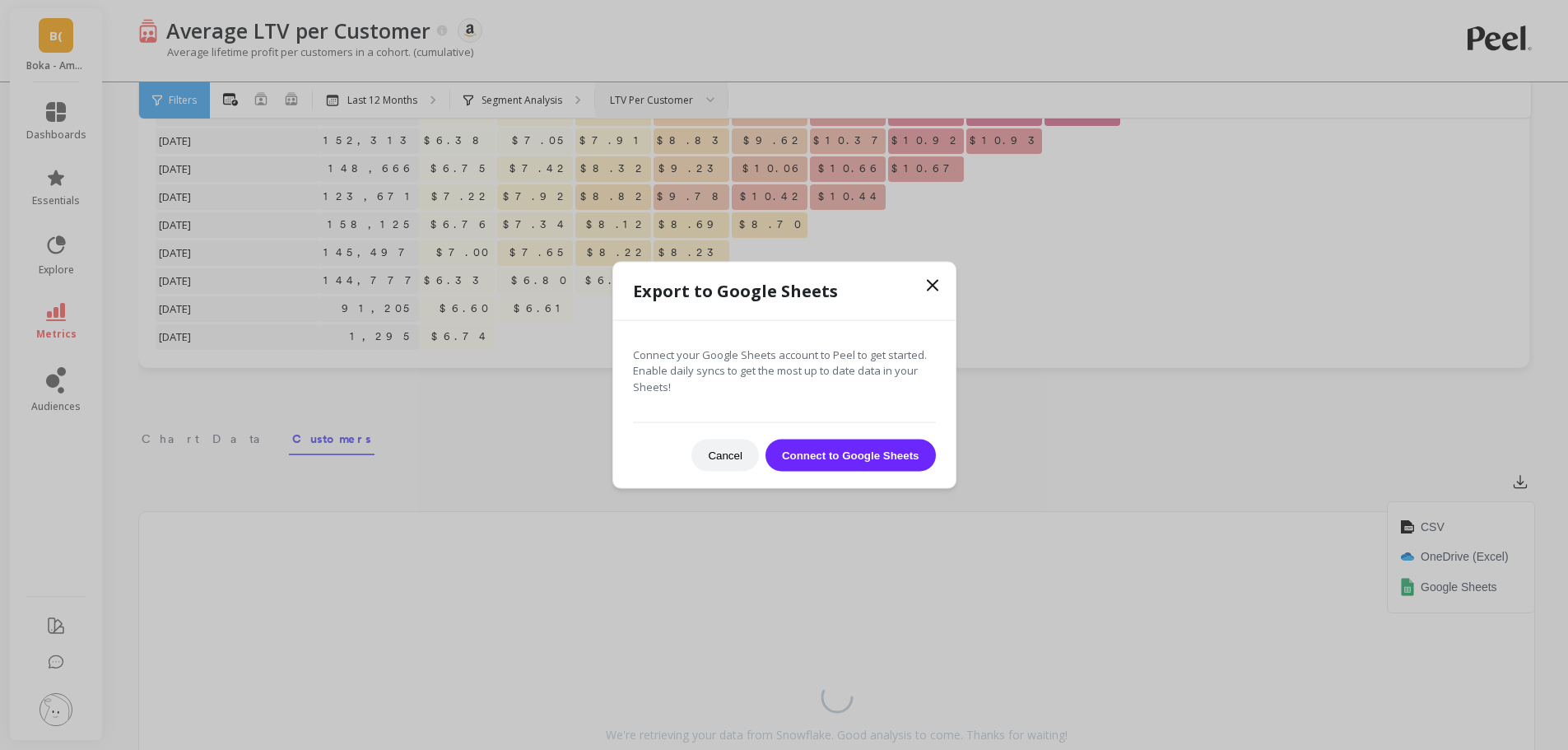
click at [856, 467] on button "Connect to Google Sheets" at bounding box center [851, 456] width 170 height 32
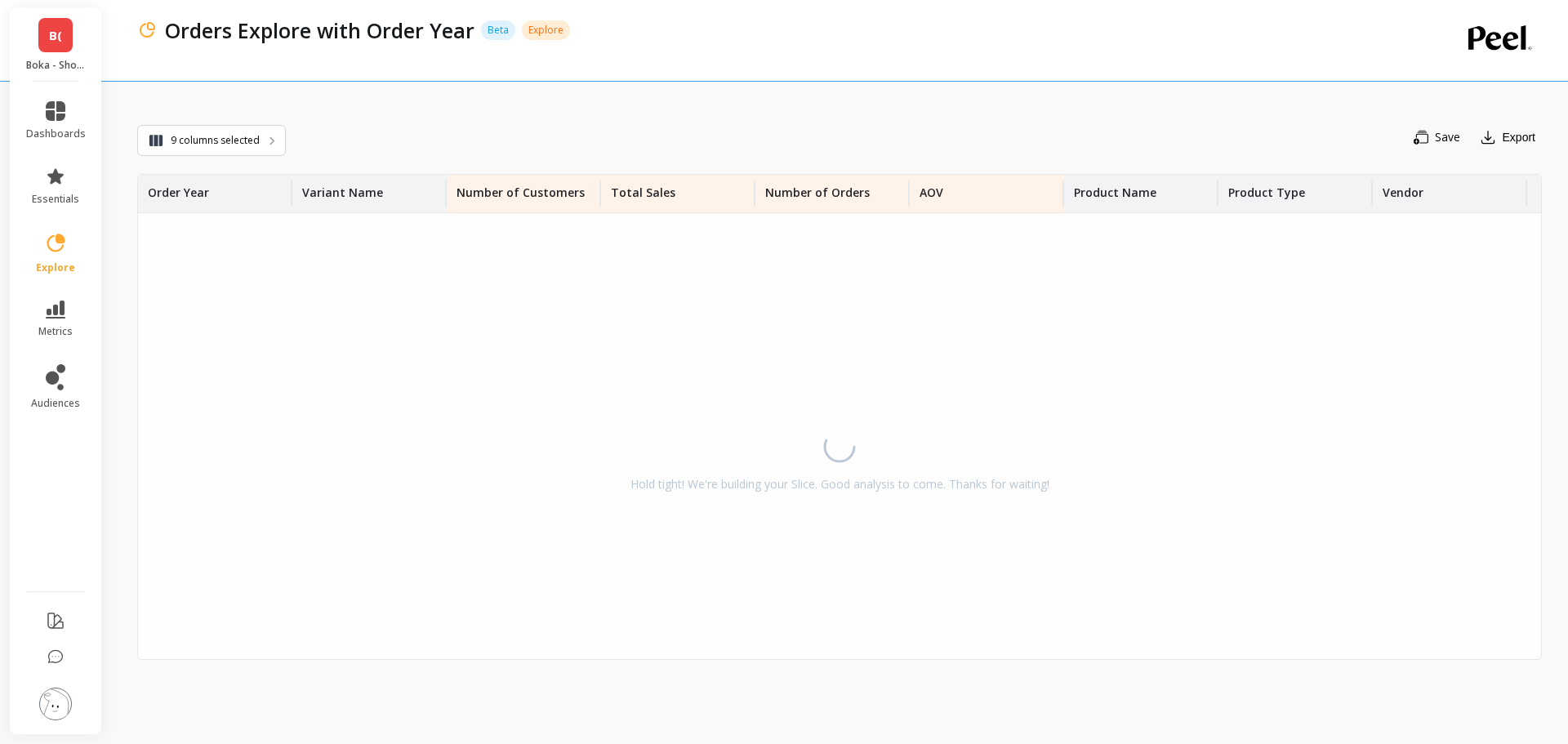
click at [66, 37] on link "B(" at bounding box center [55, 35] width 35 height 35
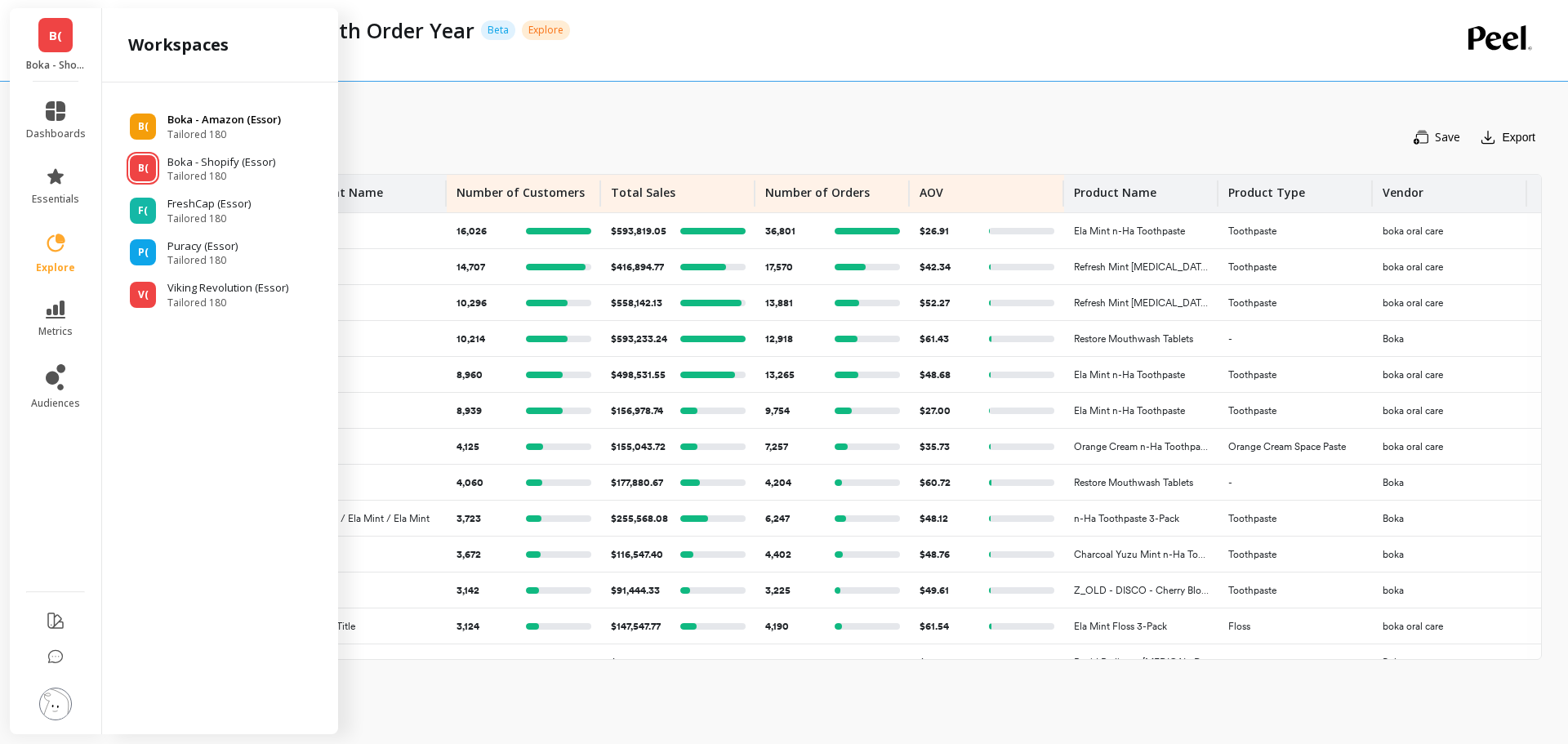
click at [221, 133] on span "Tailored 180" at bounding box center [224, 135] width 113 height 13
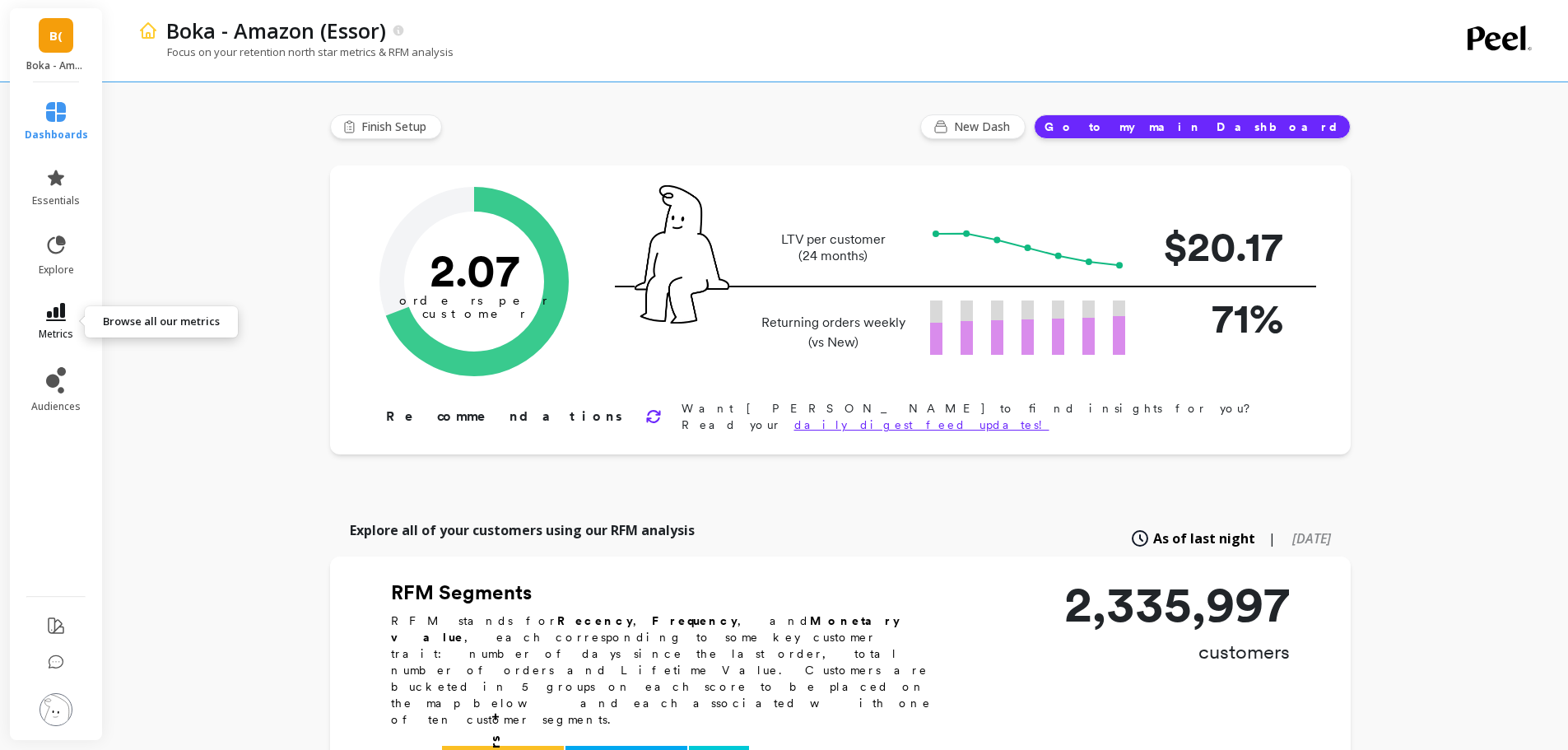
click at [57, 318] on icon at bounding box center [56, 311] width 20 height 18
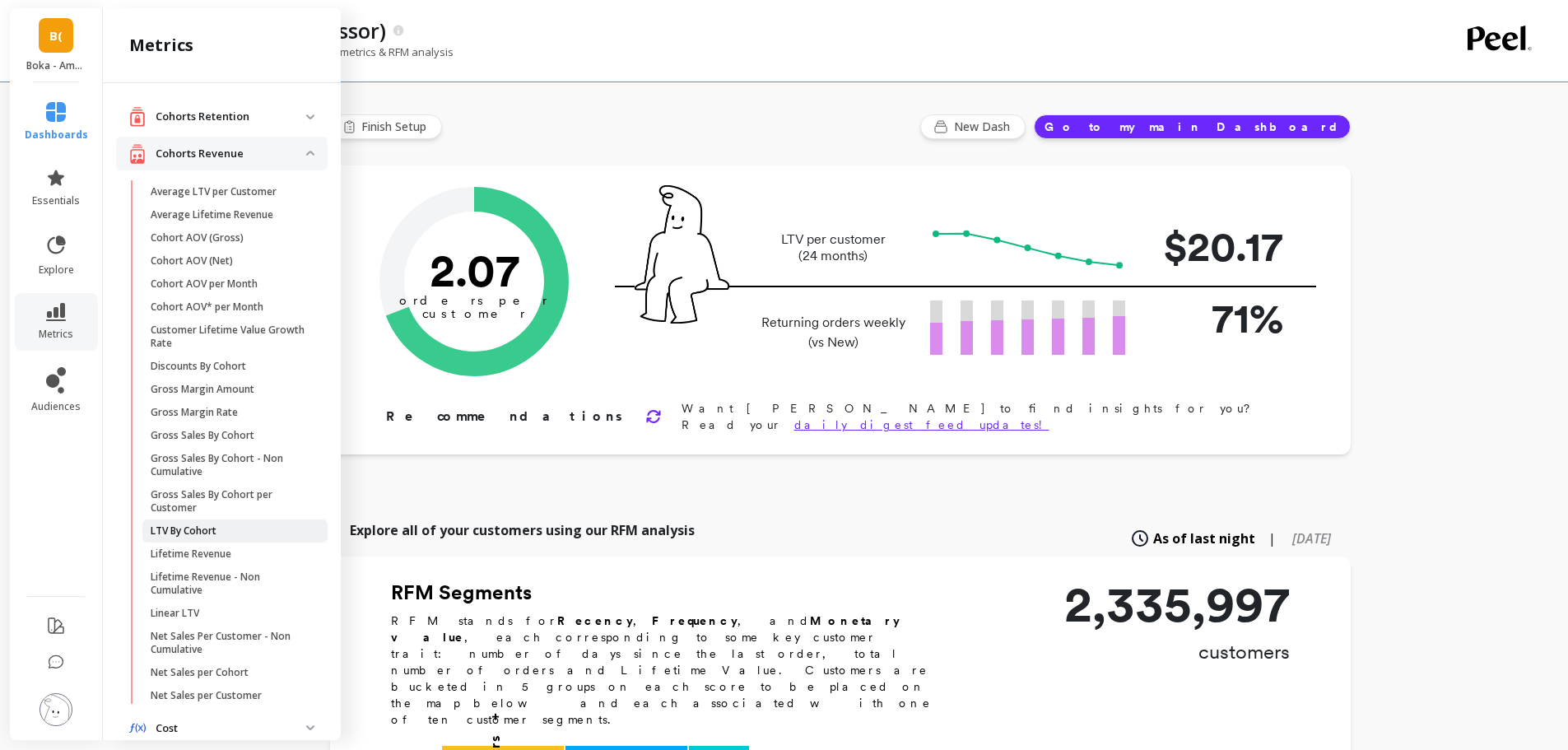
click at [204, 532] on p "LTV By Cohort" at bounding box center [183, 532] width 66 height 13
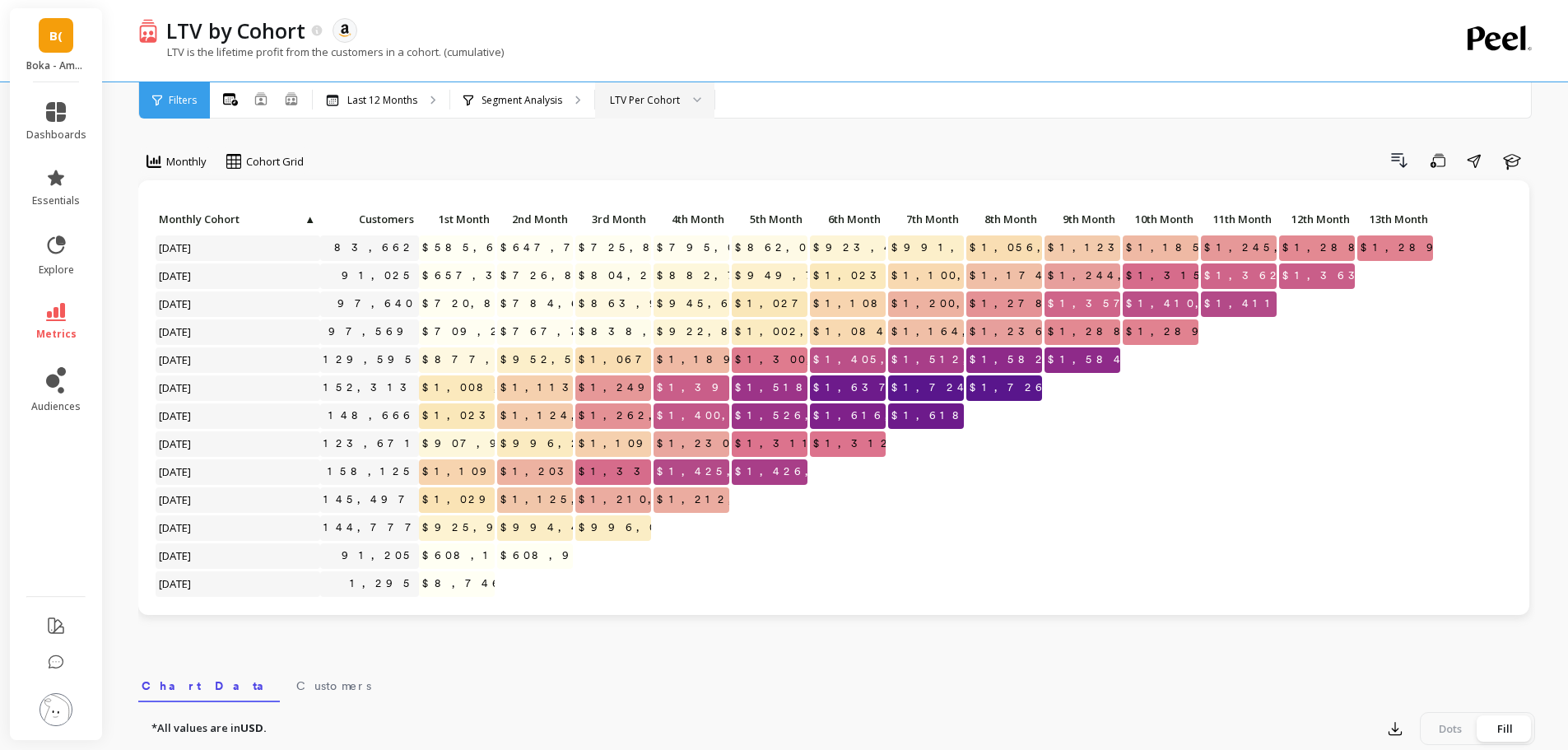
click at [649, 108] on div "LTV Per Cohort" at bounding box center [655, 100] width 119 height 36
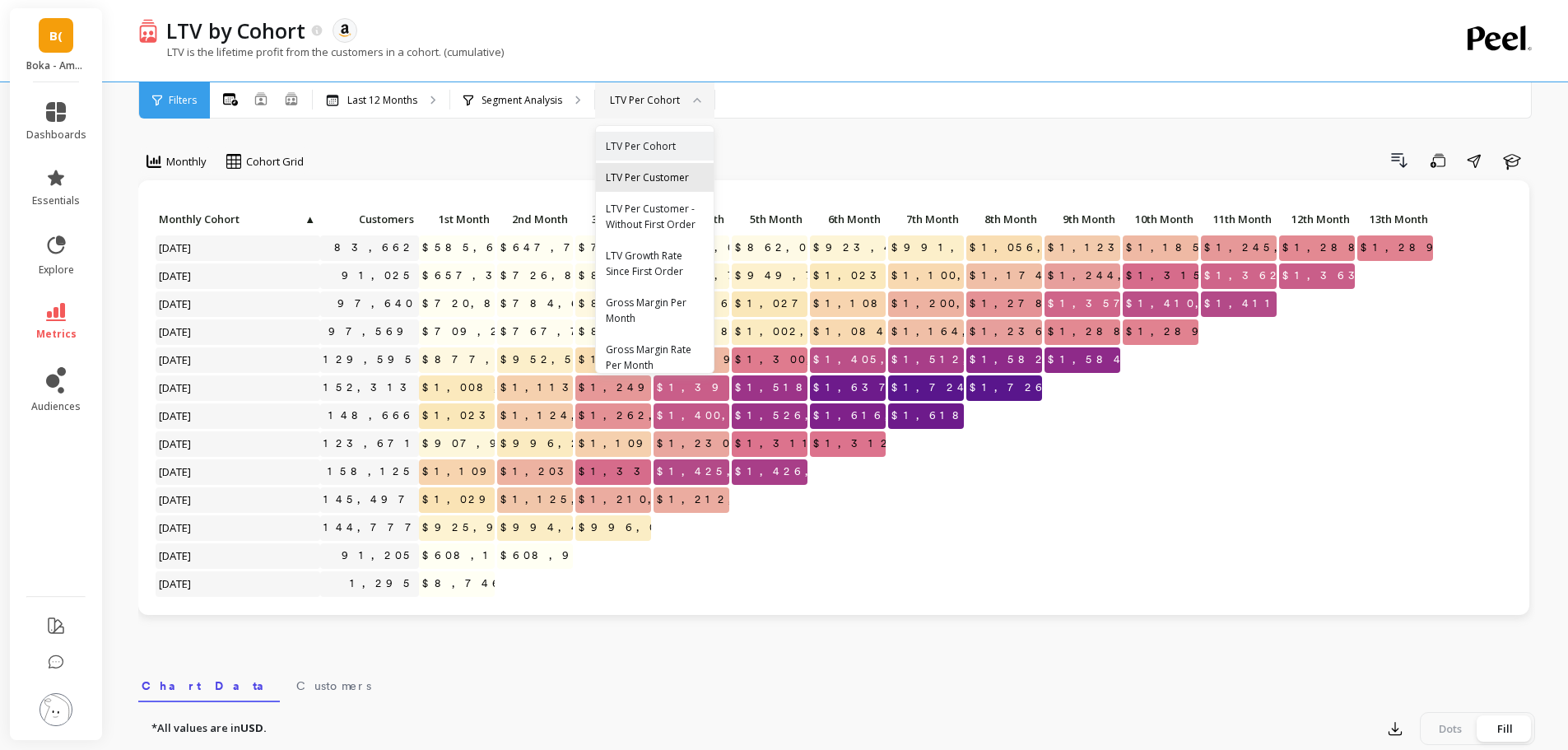
click at [666, 181] on div "LTV Per Customer" at bounding box center [655, 177] width 98 height 16
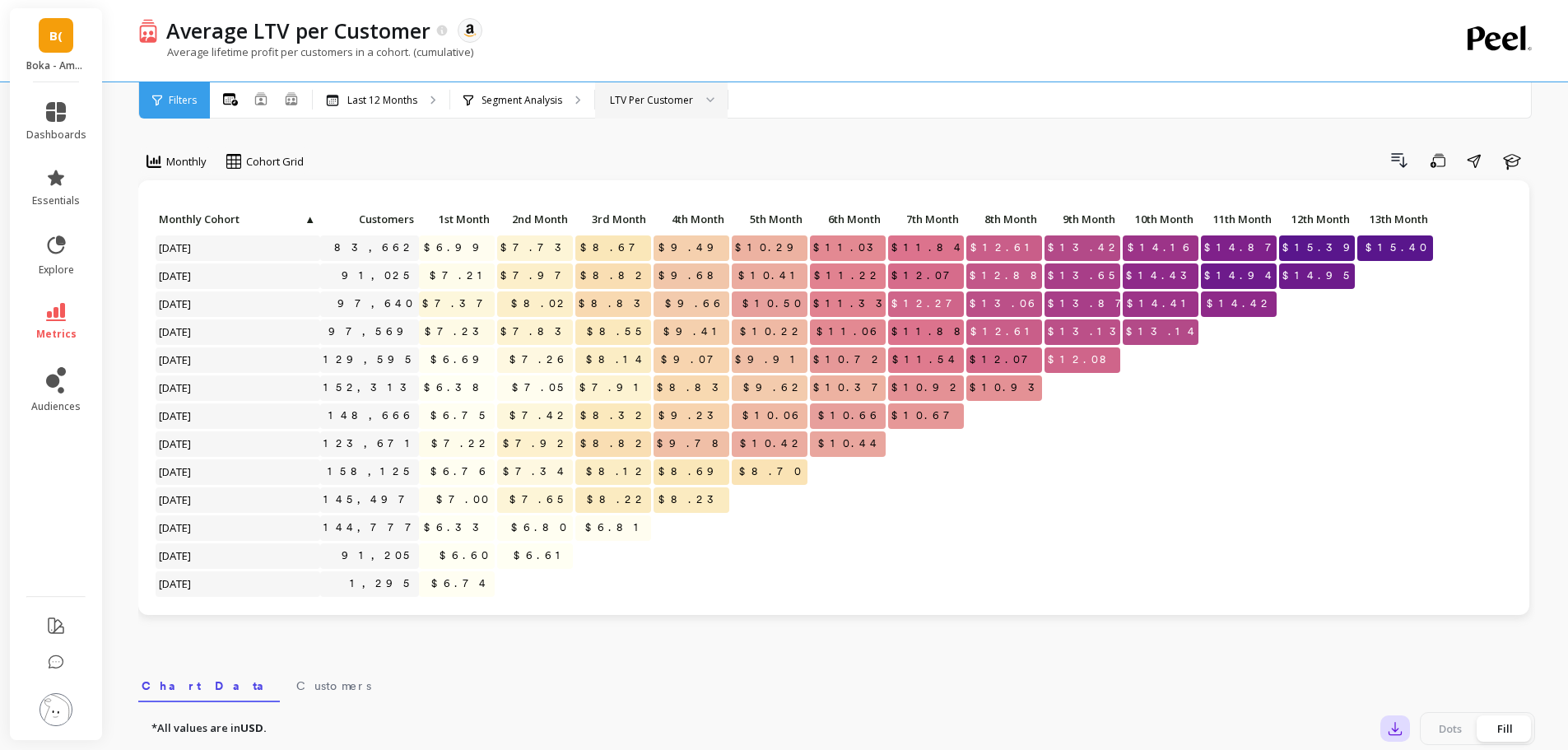
scroll to position [247, 0]
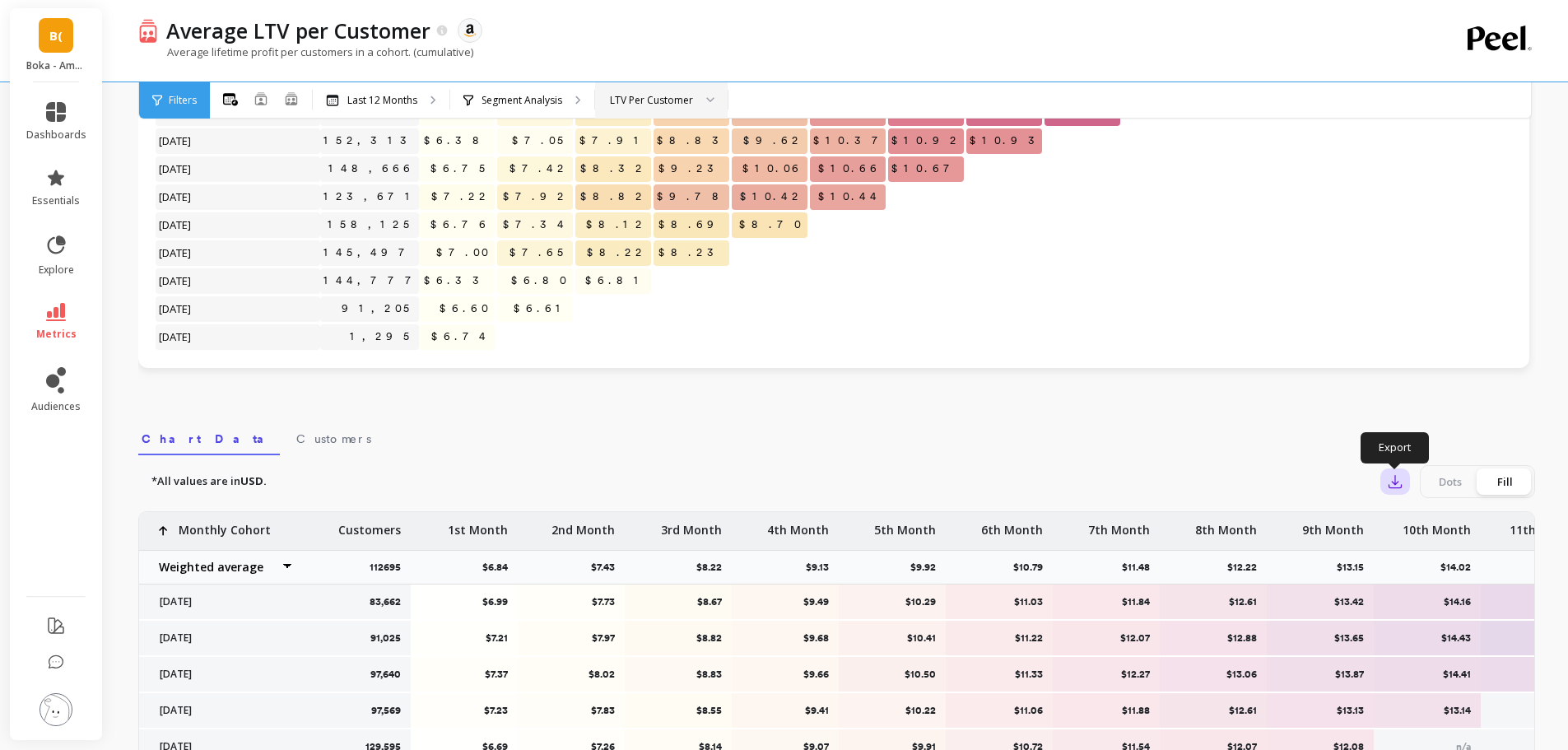
click at [1394, 488] on icon "button" at bounding box center [1395, 481] width 12 height 12
click at [1456, 589] on span "Google Sheets" at bounding box center [1452, 586] width 77 height 16
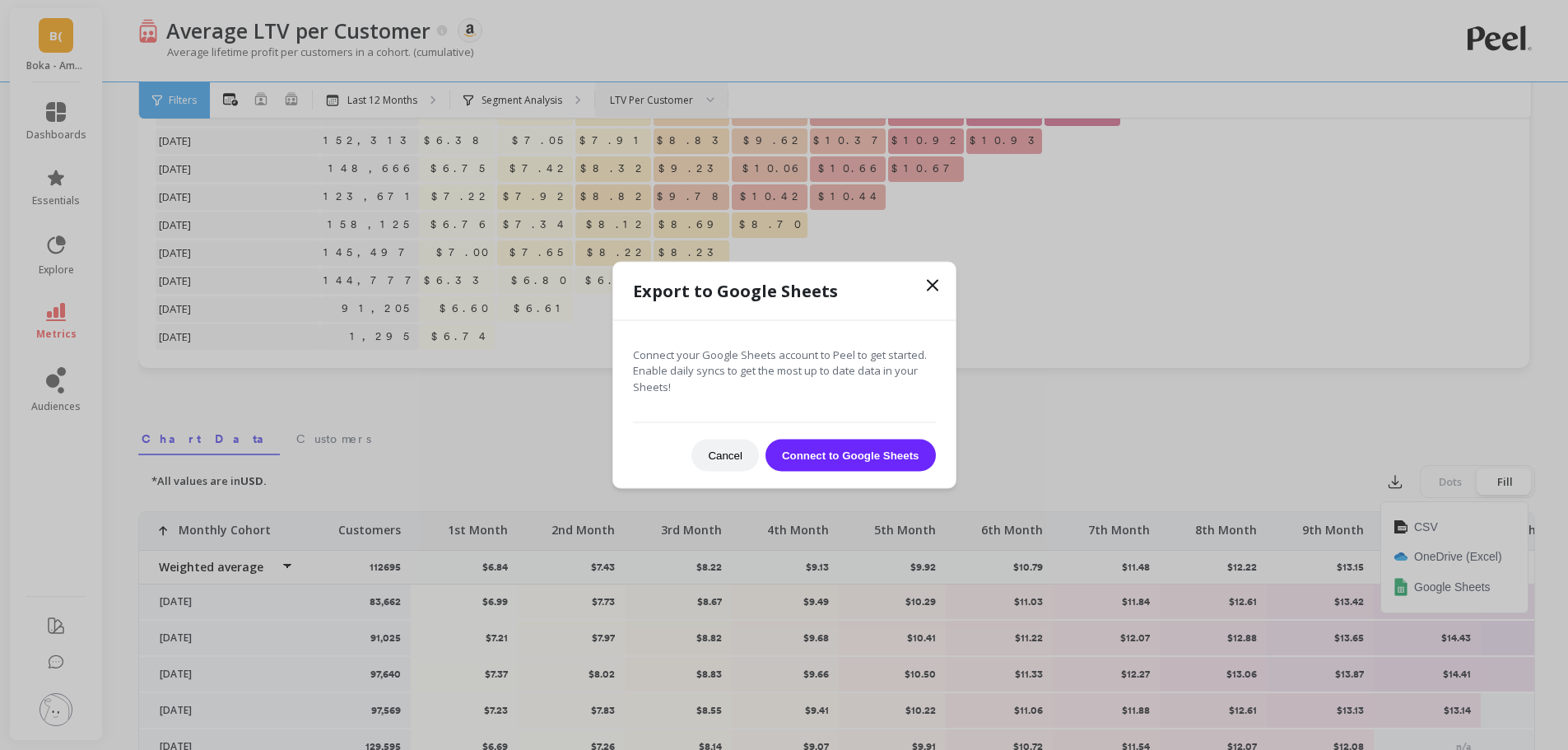
click at [832, 461] on button "Connect to Google Sheets" at bounding box center [851, 456] width 170 height 32
